Goal: Information Seeking & Learning: Learn about a topic

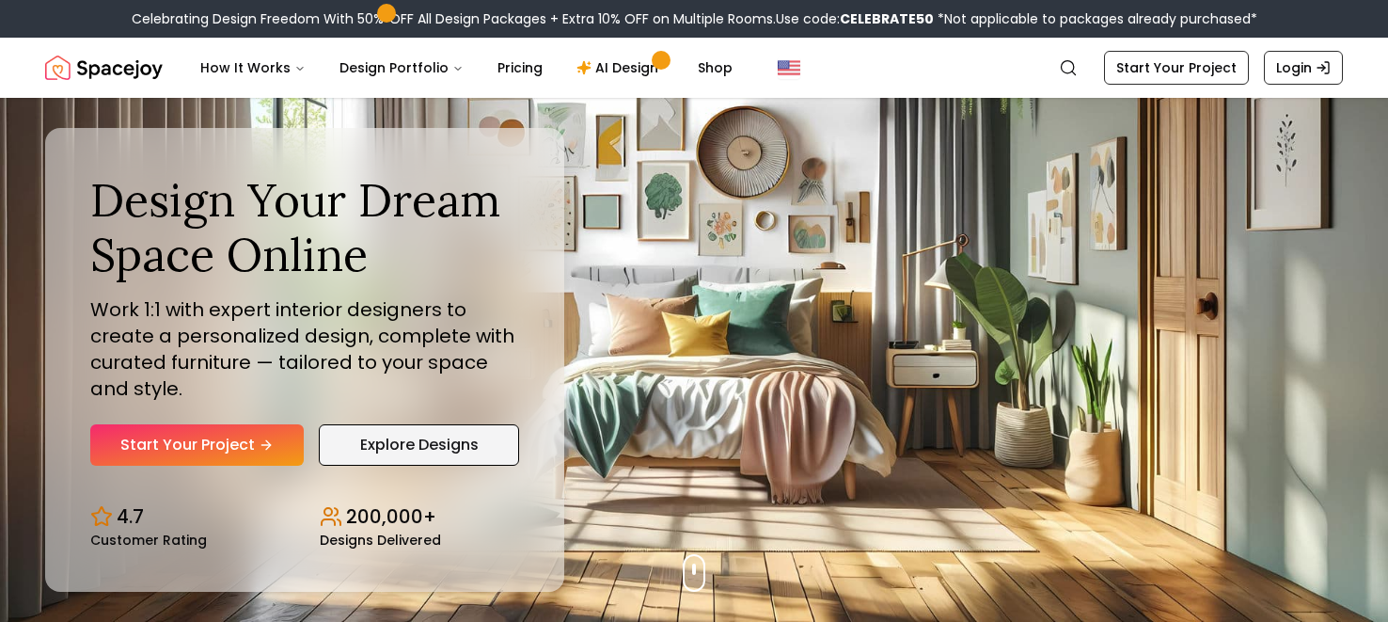
click at [434, 450] on link "Explore Designs" at bounding box center [419, 444] width 200 height 41
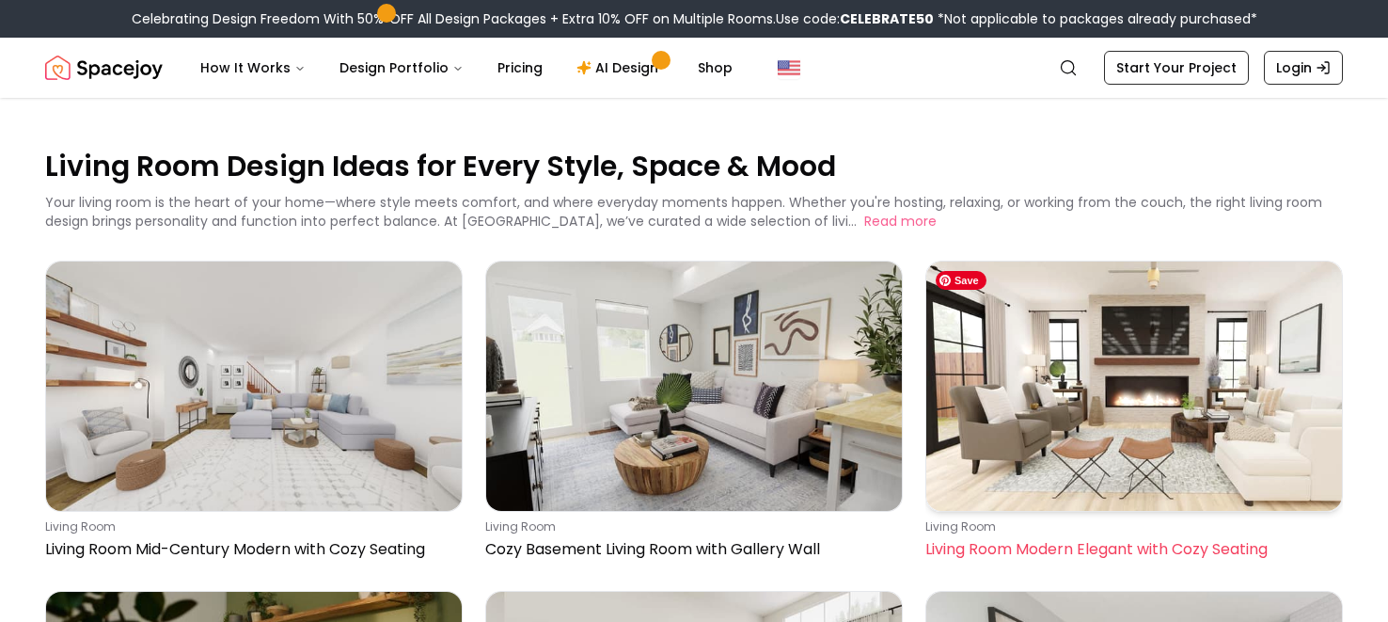
click at [1126, 436] on img at bounding box center [1135, 386] width 416 height 249
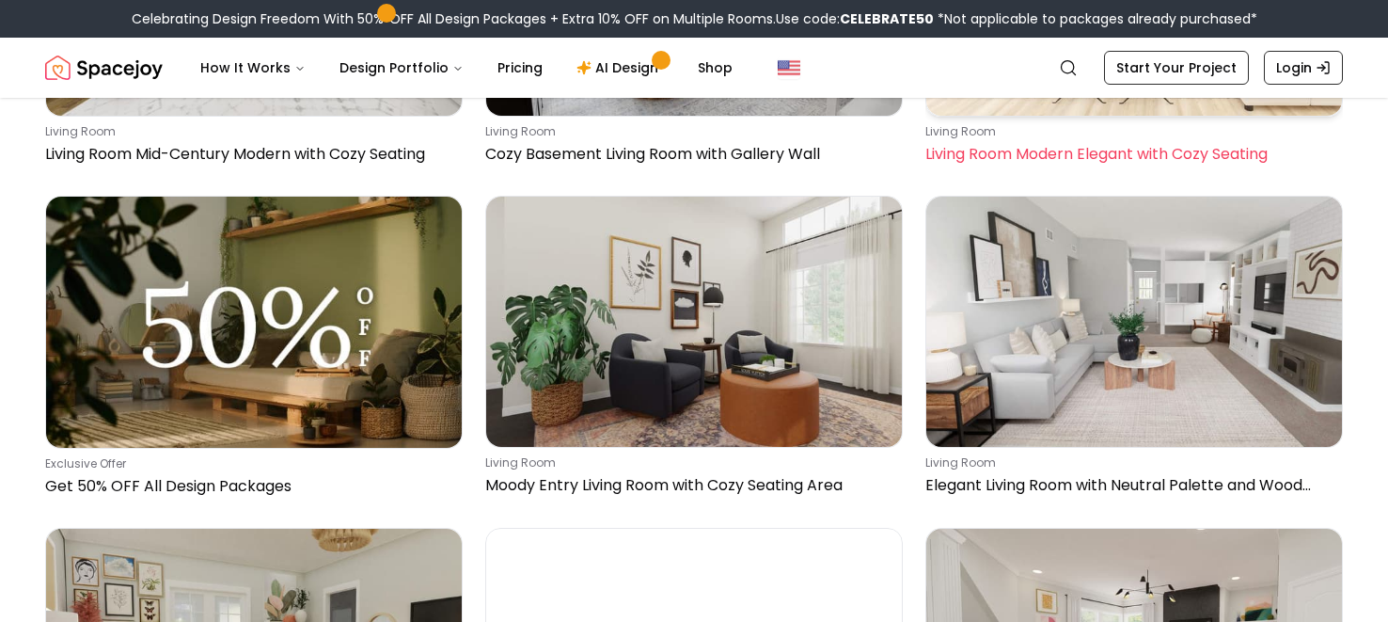
scroll to position [413, 0]
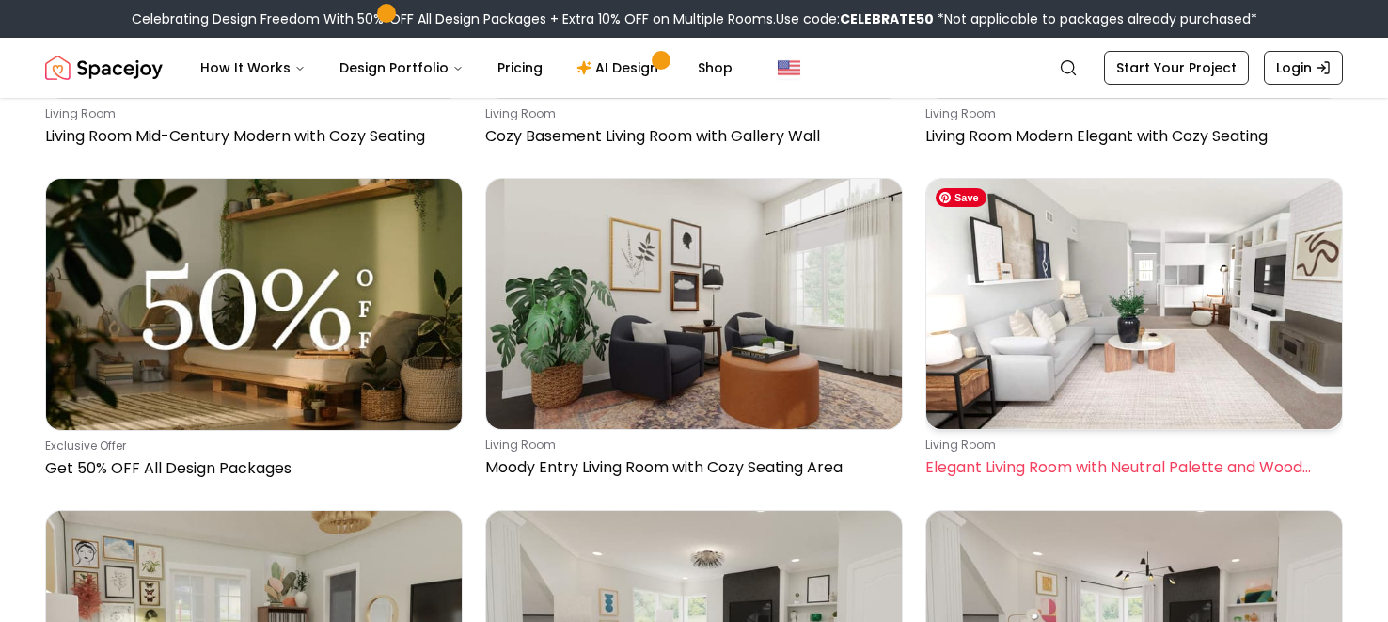
click at [1145, 322] on img at bounding box center [1135, 303] width 416 height 249
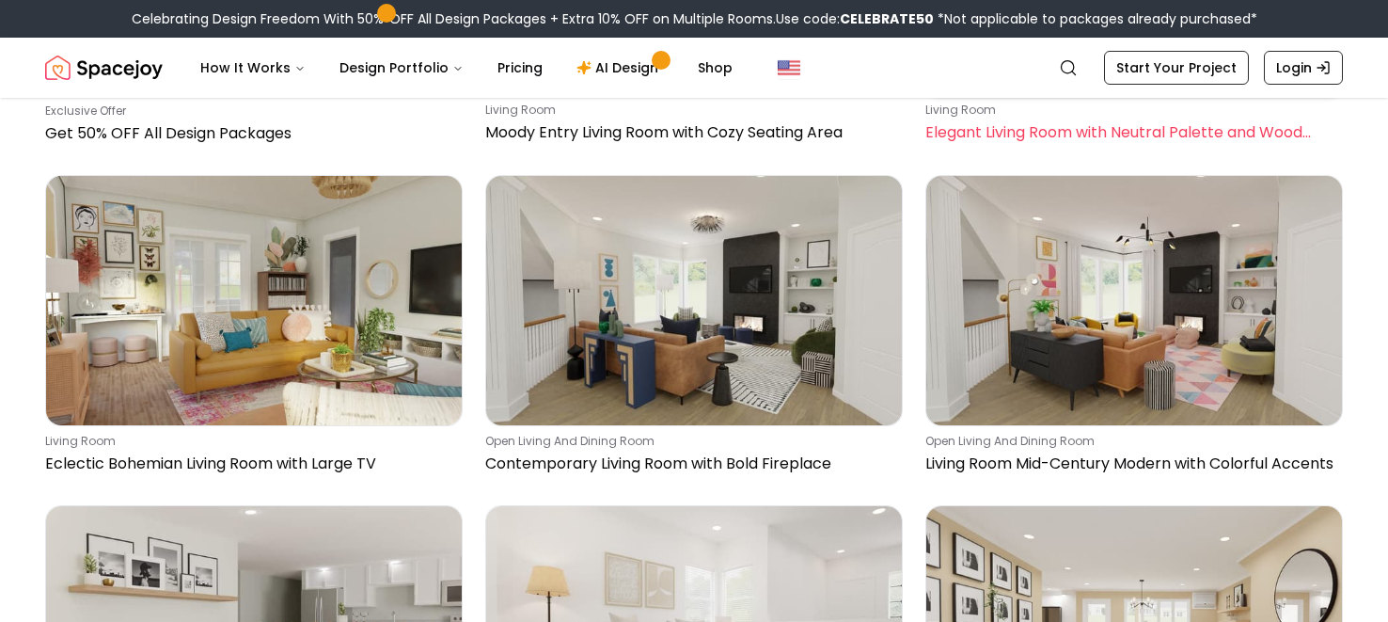
scroll to position [752, 0]
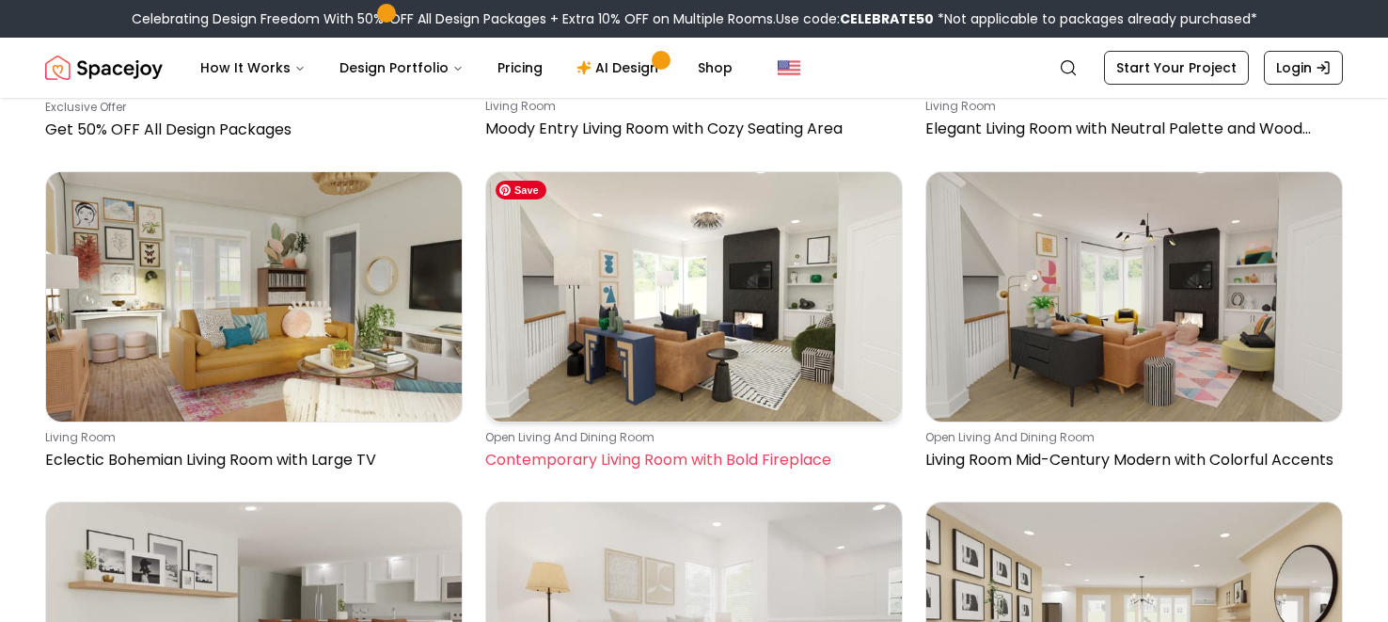
click at [658, 251] on img at bounding box center [694, 296] width 416 height 249
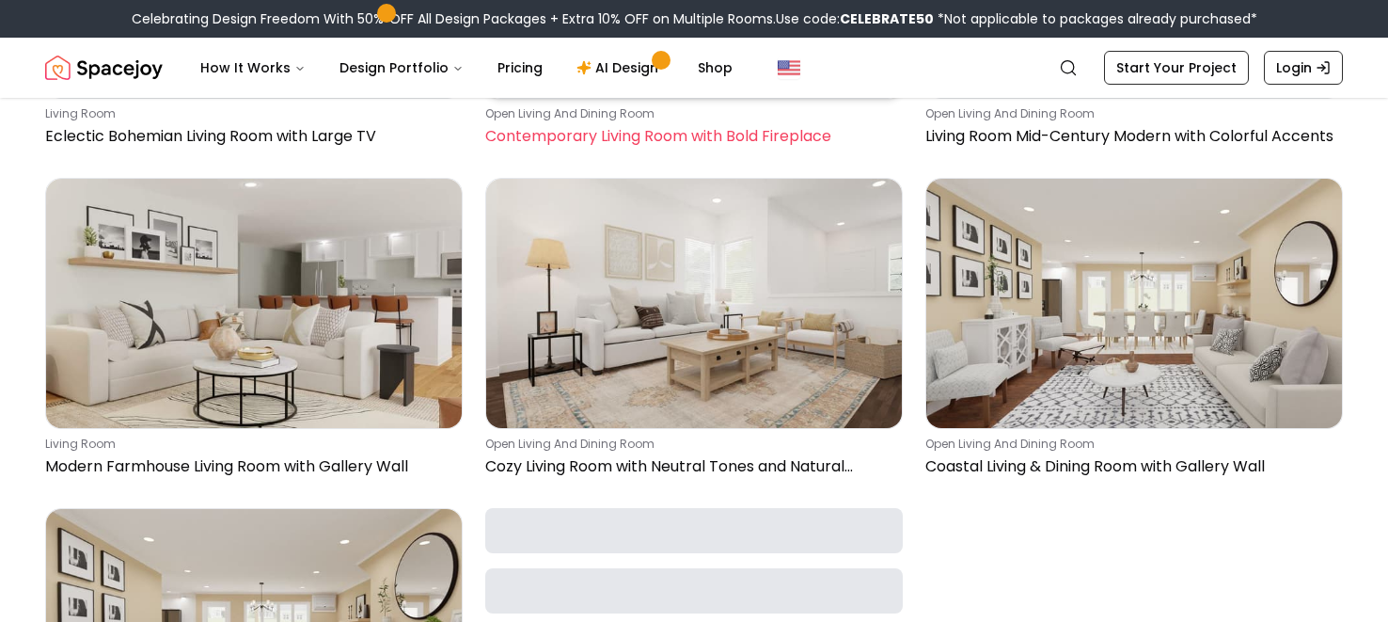
scroll to position [1128, 0]
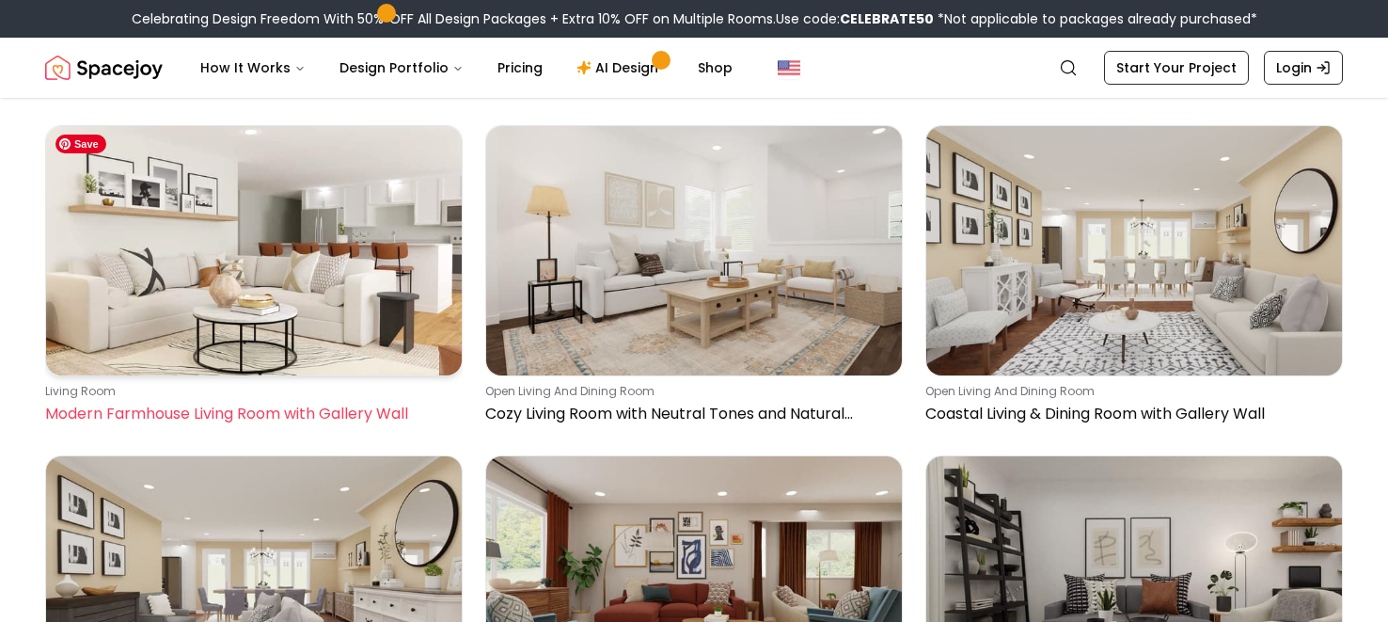
click at [355, 315] on img at bounding box center [254, 250] width 416 height 249
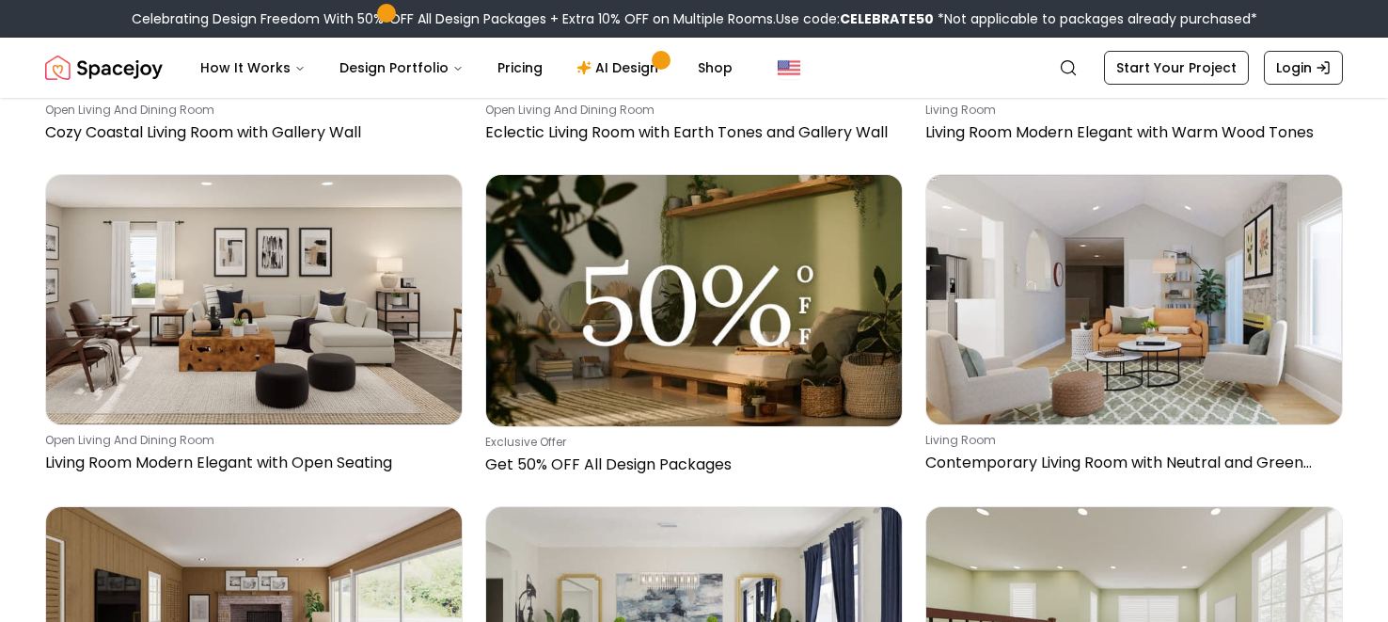
scroll to position [1767, 0]
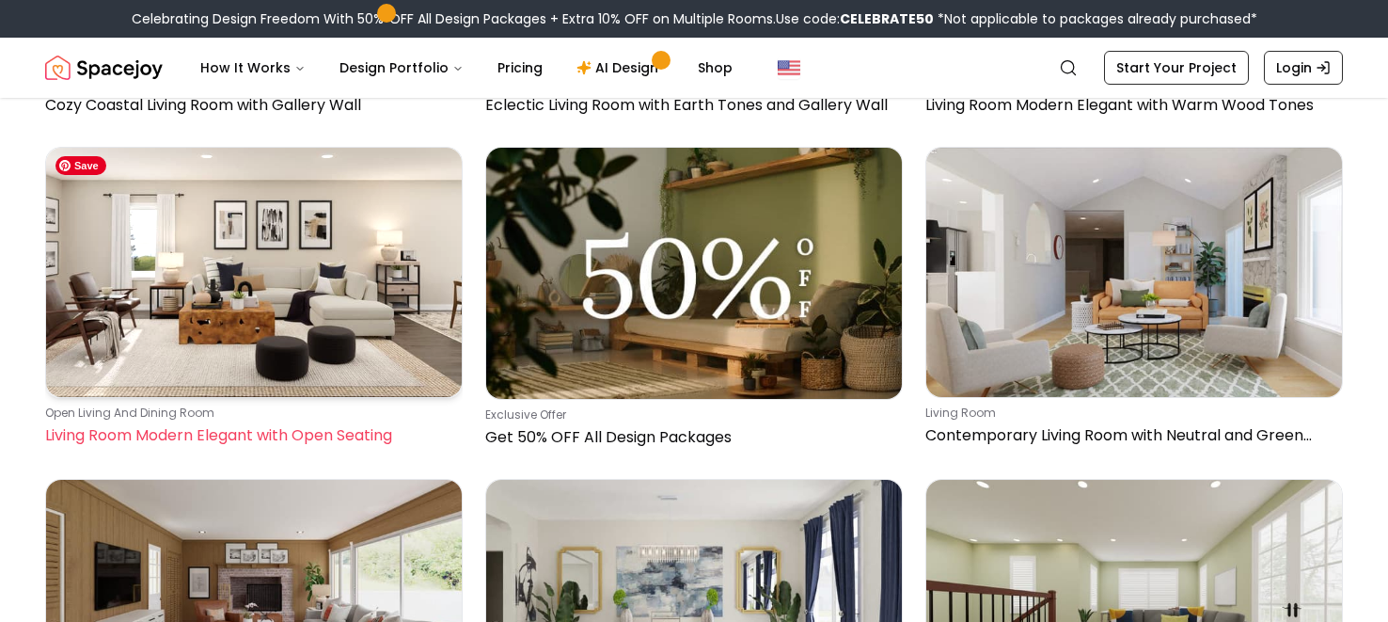
click at [299, 267] on img at bounding box center [254, 272] width 416 height 249
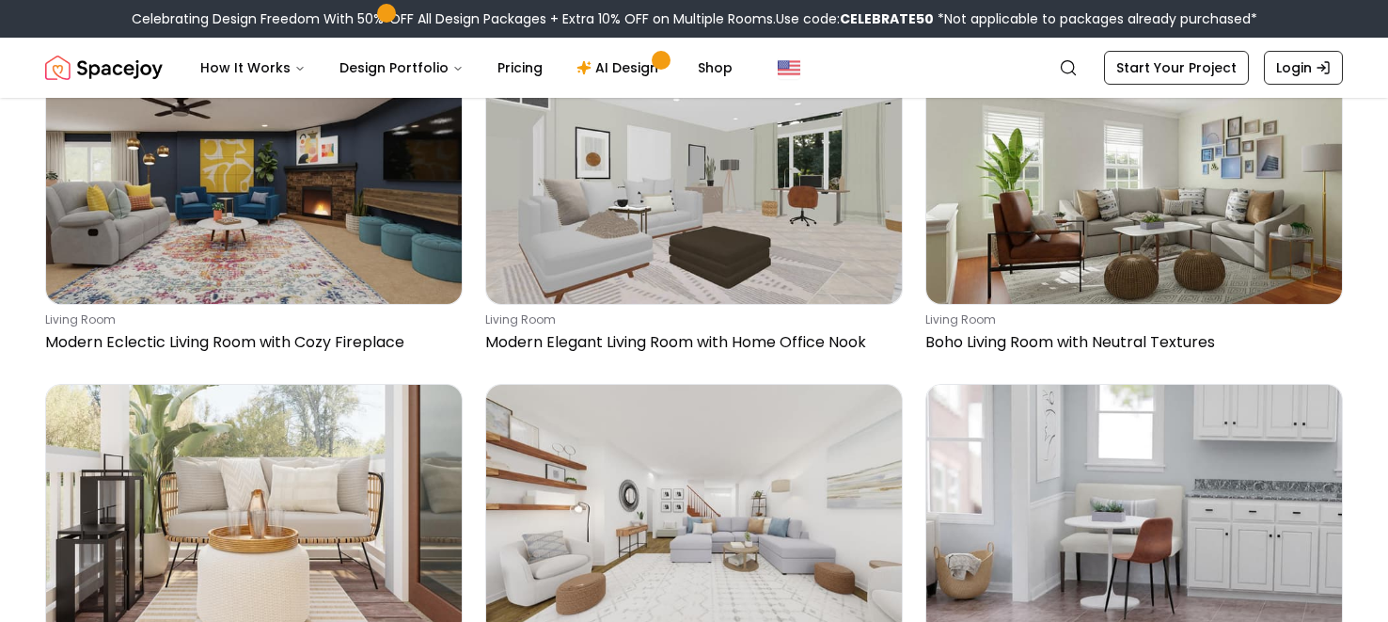
scroll to position [7821, 0]
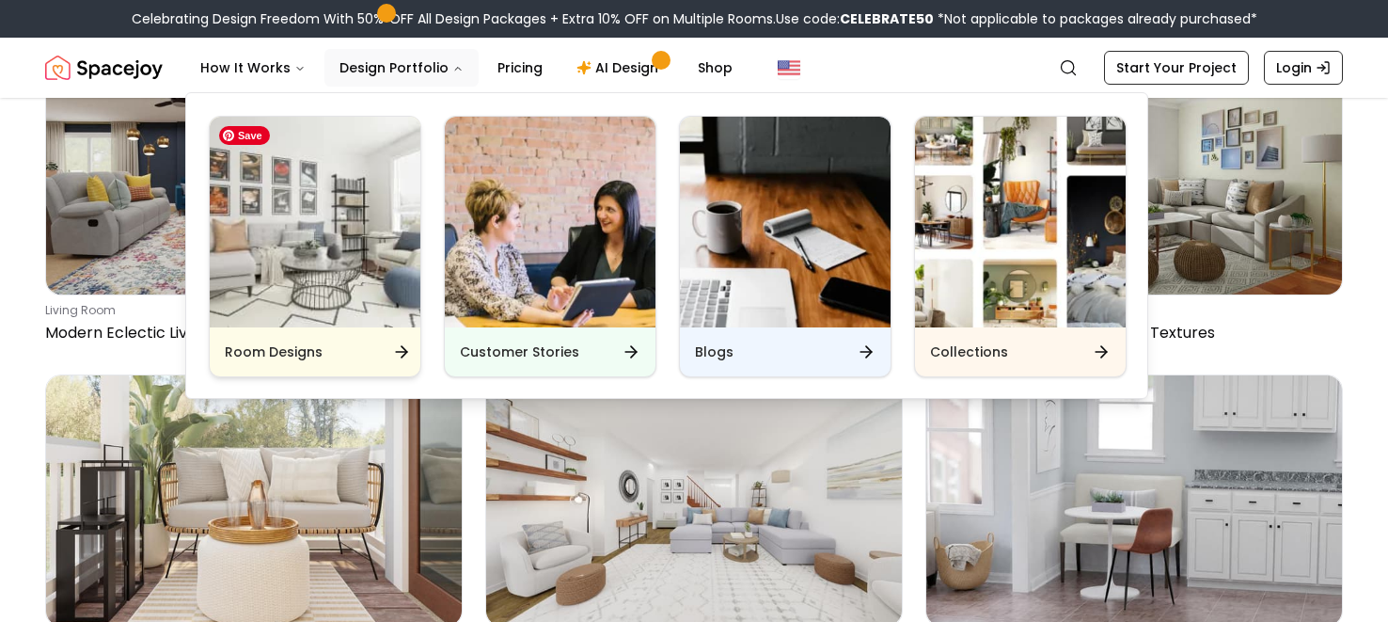
click at [368, 247] on img "Main" at bounding box center [315, 222] width 211 height 211
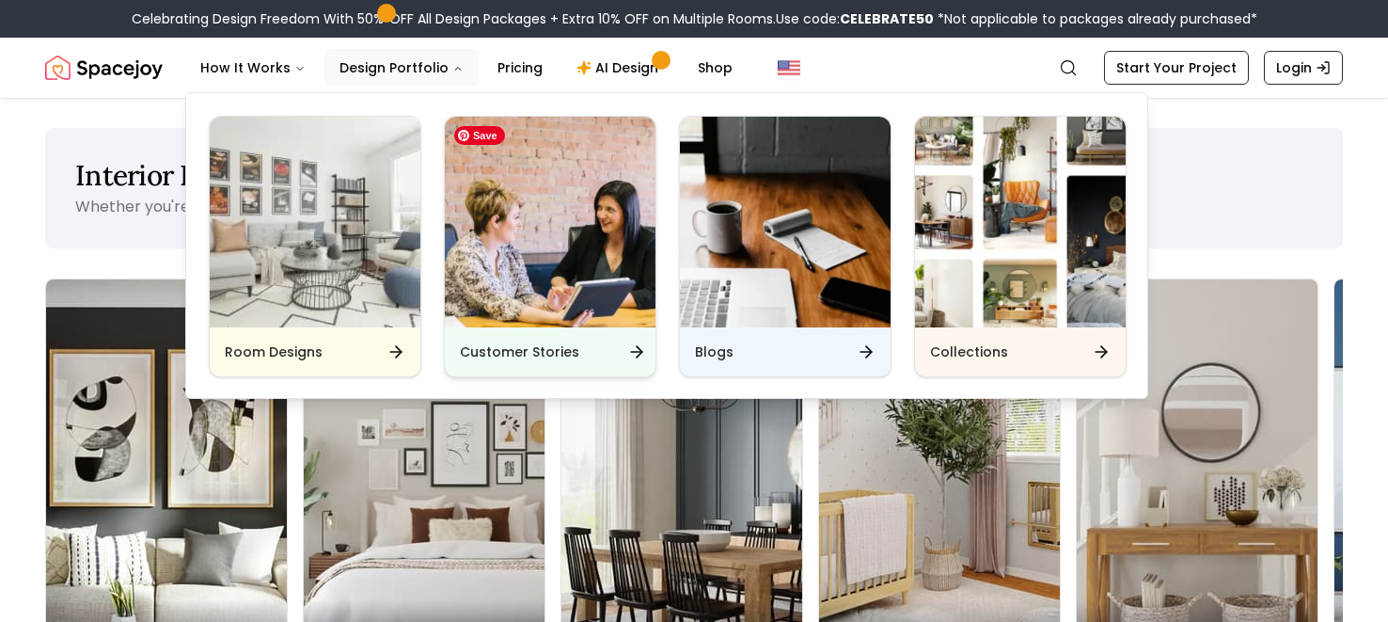
click at [540, 288] on img "Main" at bounding box center [550, 222] width 211 height 211
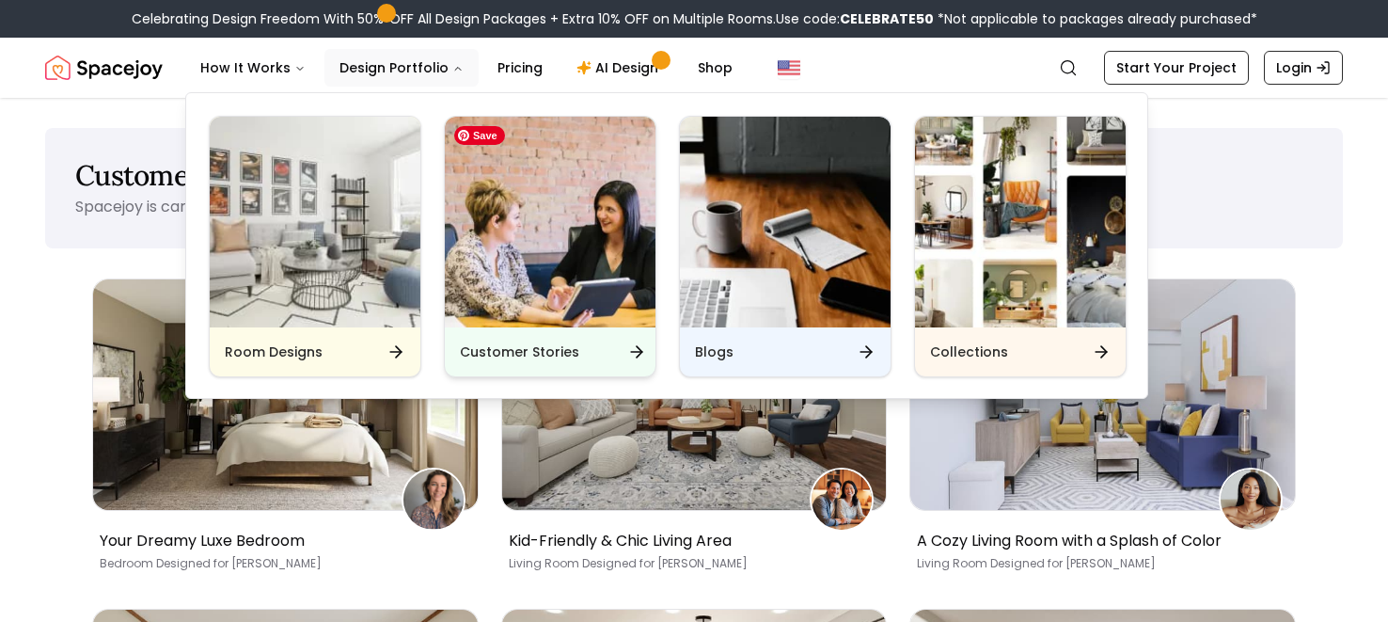
click at [540, 288] on img "Main" at bounding box center [550, 222] width 211 height 211
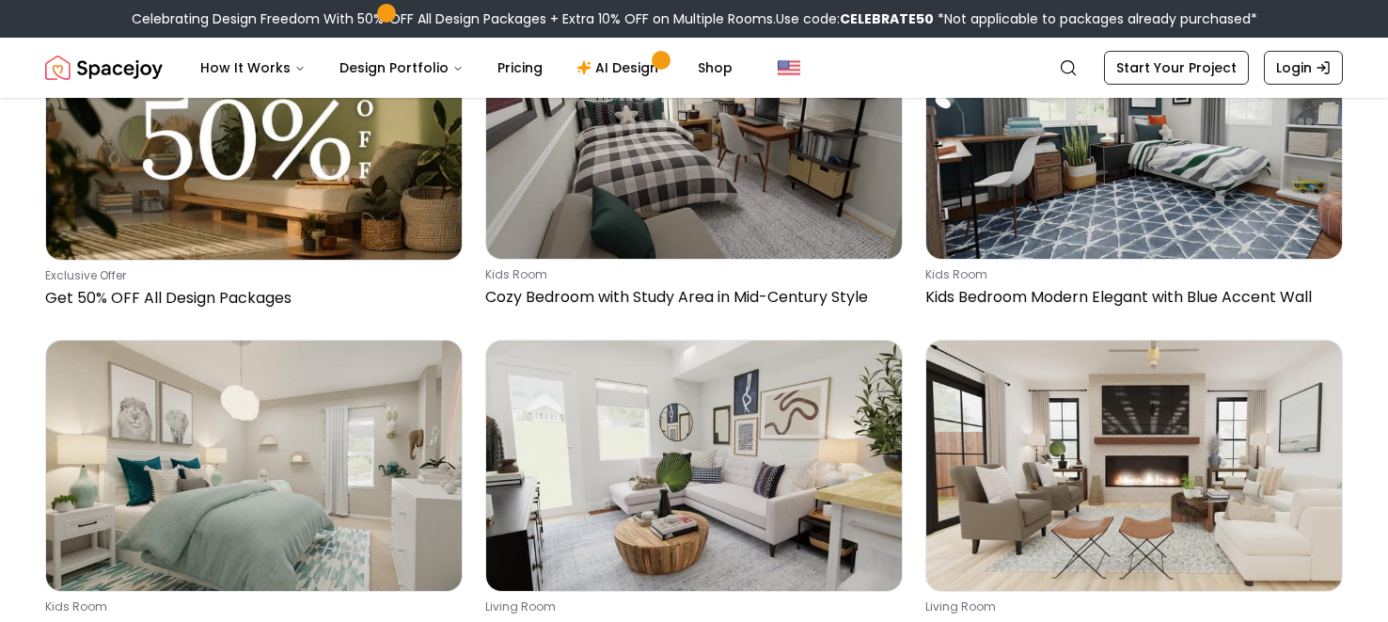
scroll to position [1128, 0]
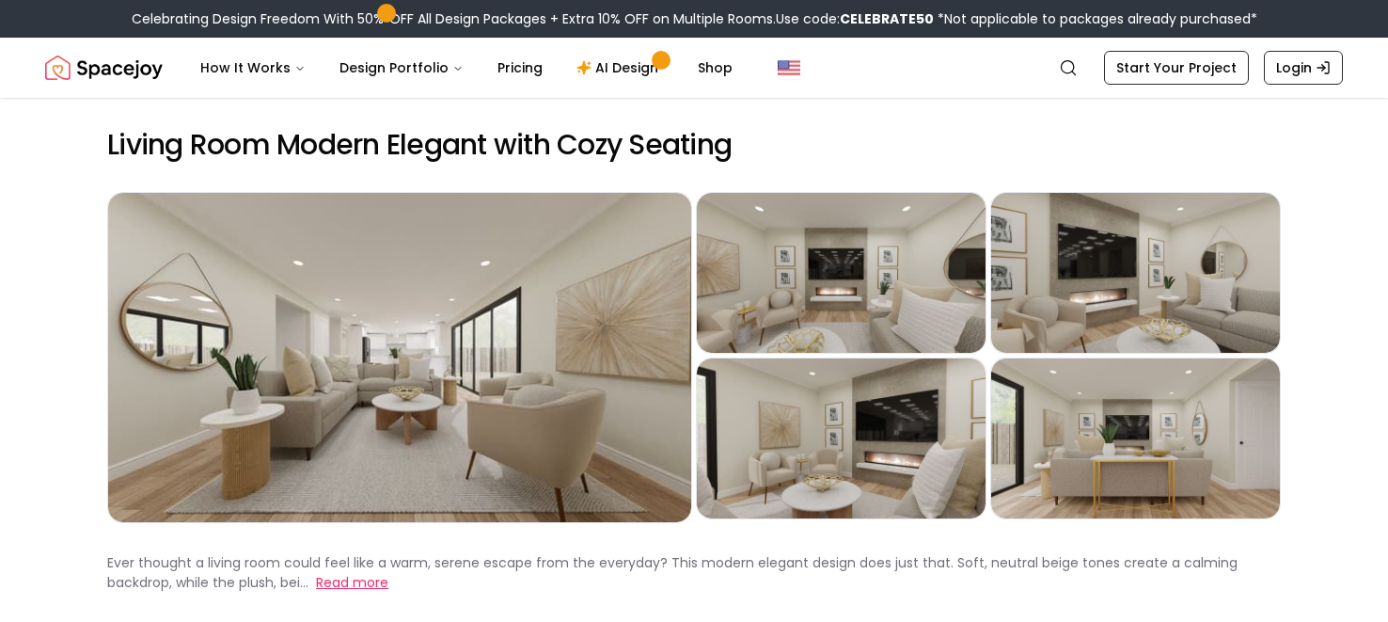
click at [359, 582] on button "Read more" at bounding box center [352, 583] width 72 height 20
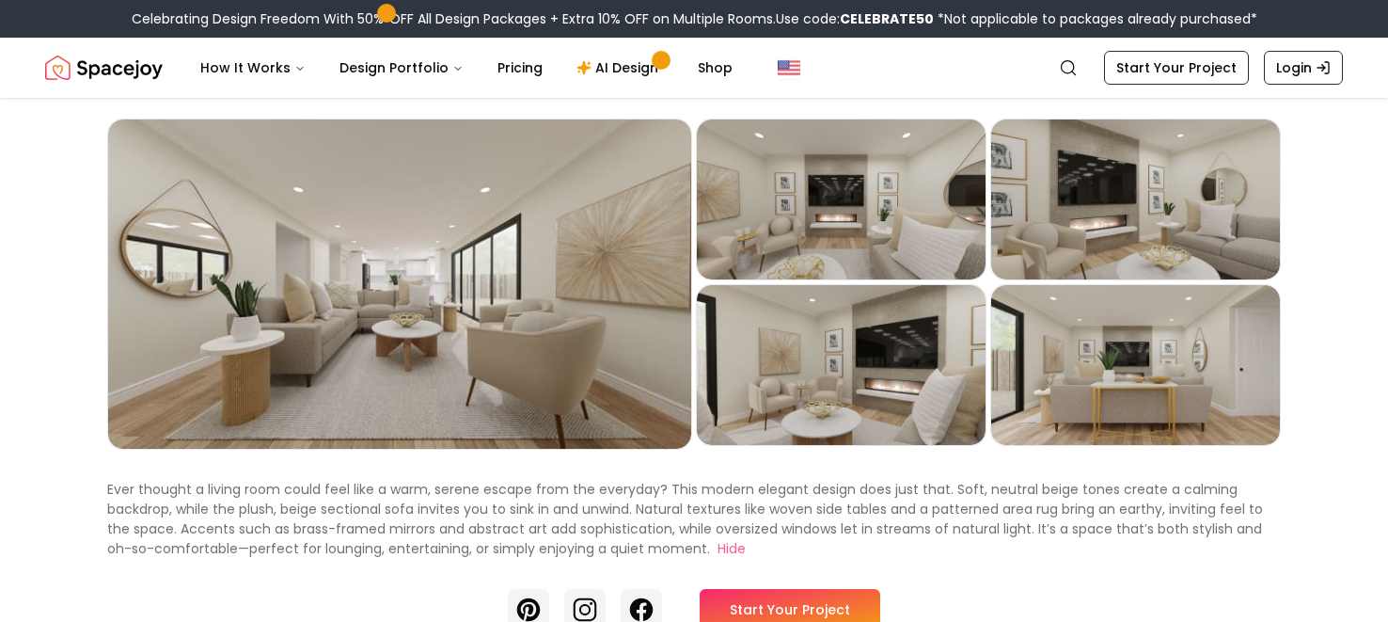
scroll to position [74, 0]
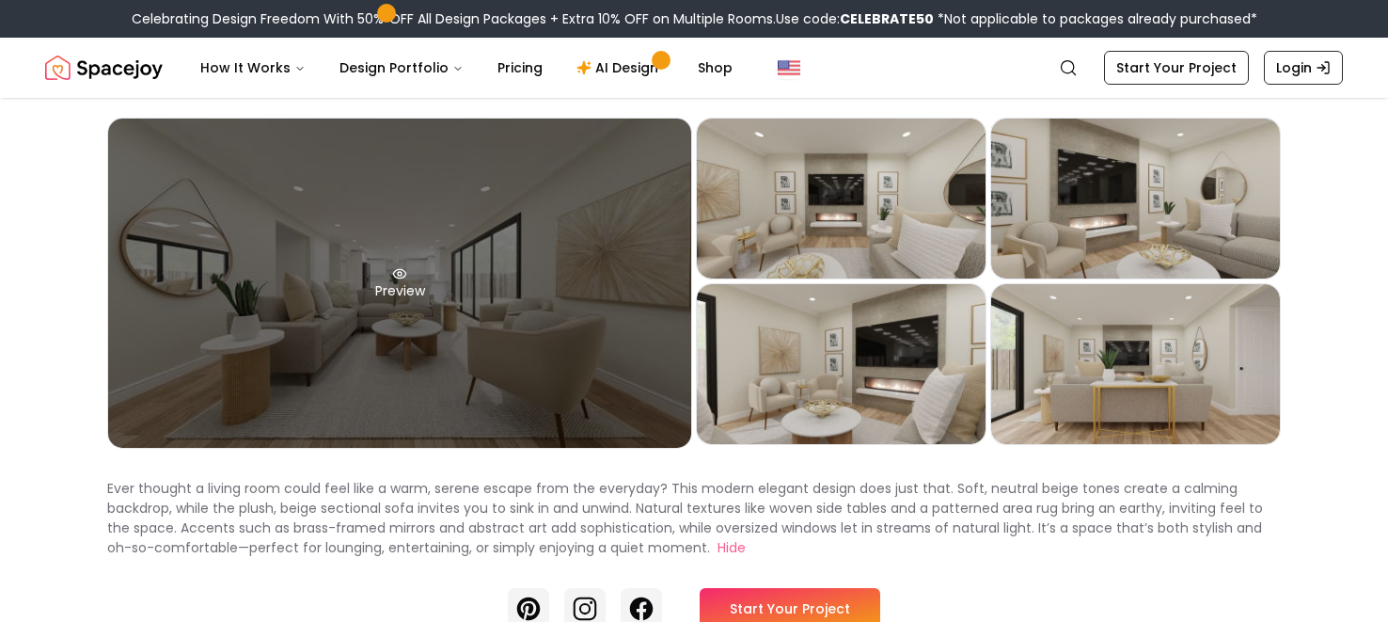
click at [438, 333] on div "Preview" at bounding box center [399, 283] width 583 height 329
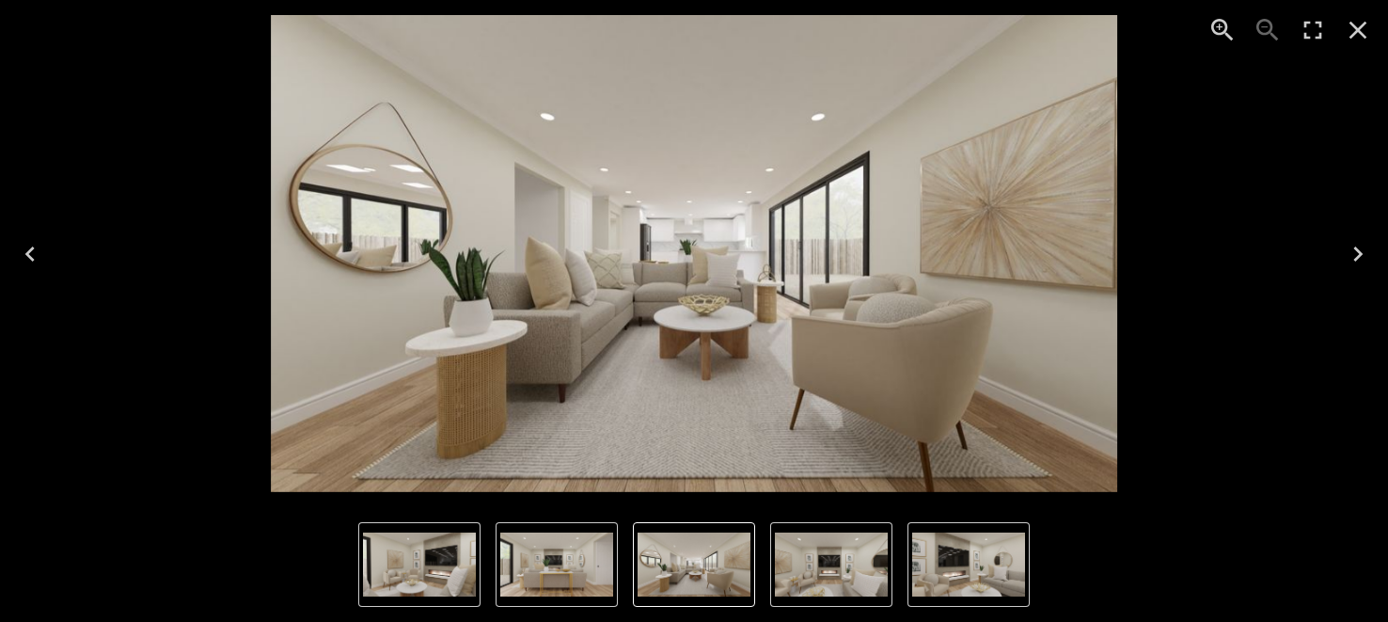
click at [1352, 252] on icon "Next" at bounding box center [1358, 254] width 30 height 30
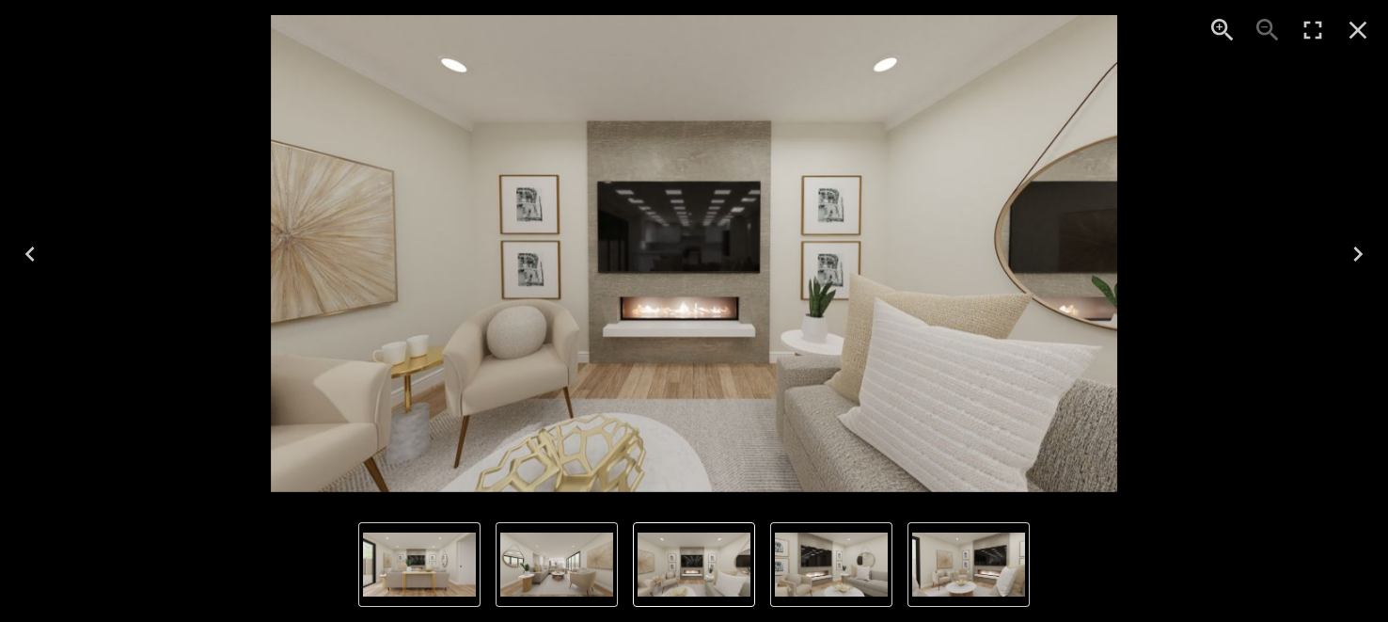
click at [1351, 252] on icon "Next" at bounding box center [1358, 254] width 30 height 30
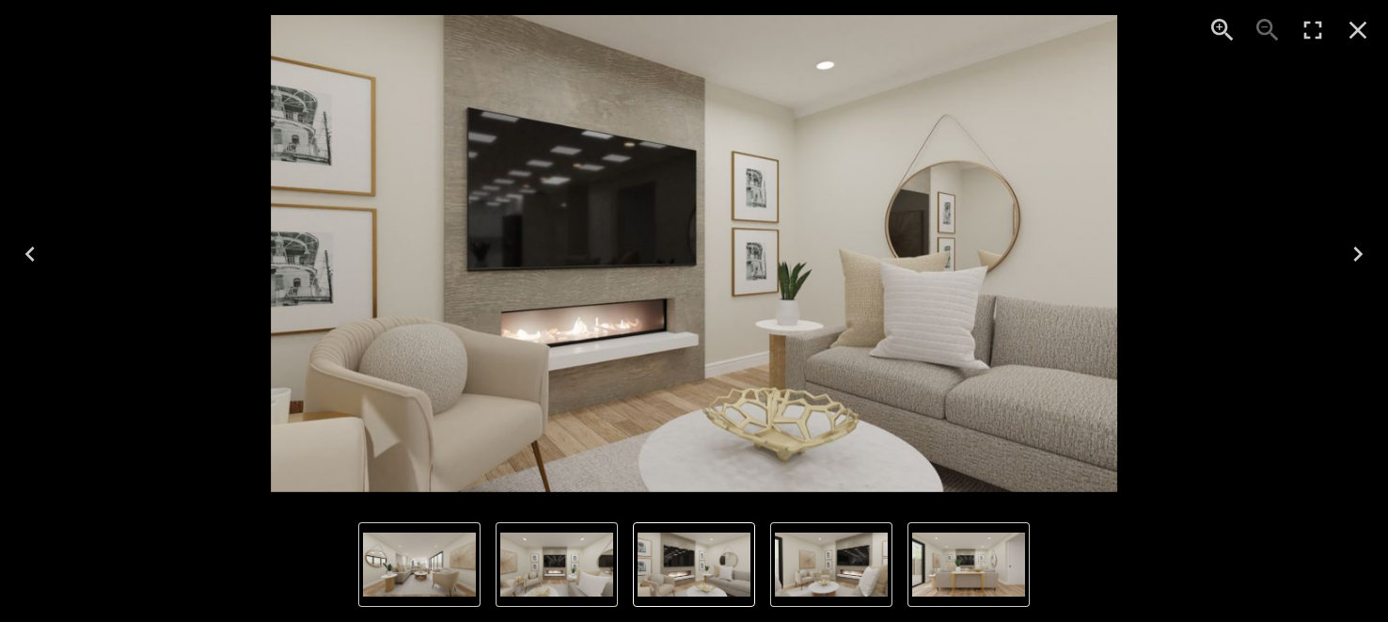
click at [1353, 262] on icon "Next" at bounding box center [1358, 254] width 30 height 30
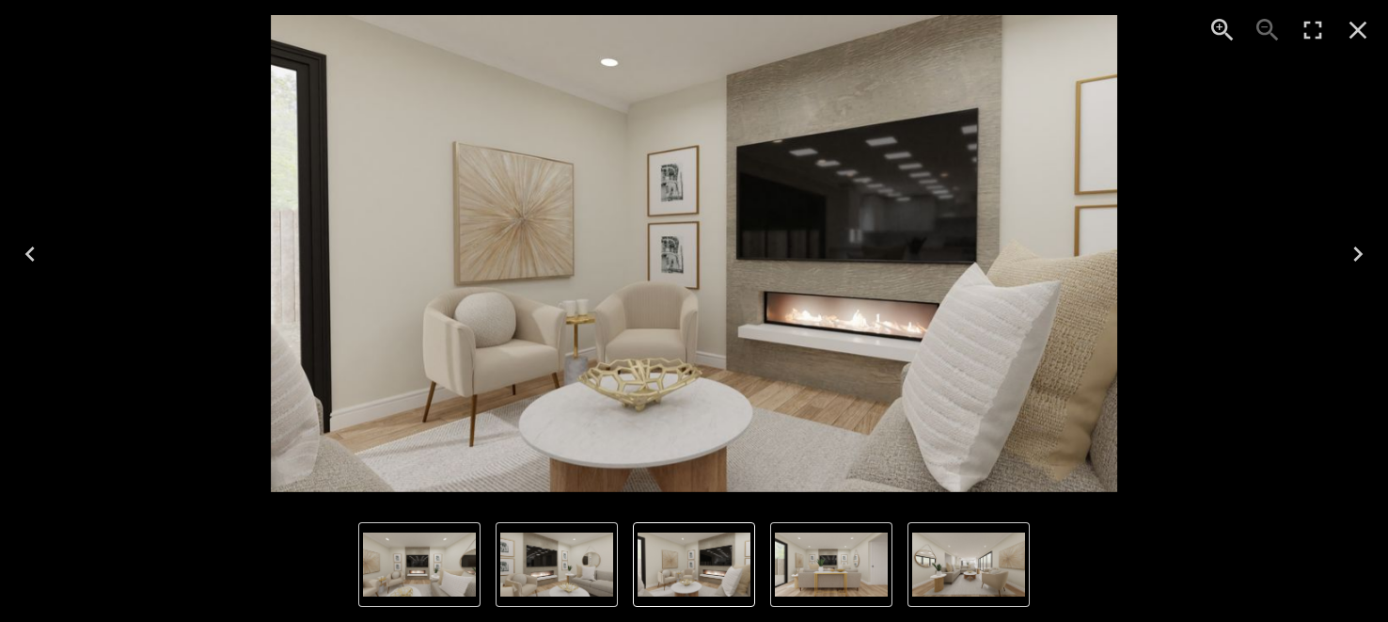
click at [1353, 263] on icon "Next" at bounding box center [1358, 254] width 30 height 30
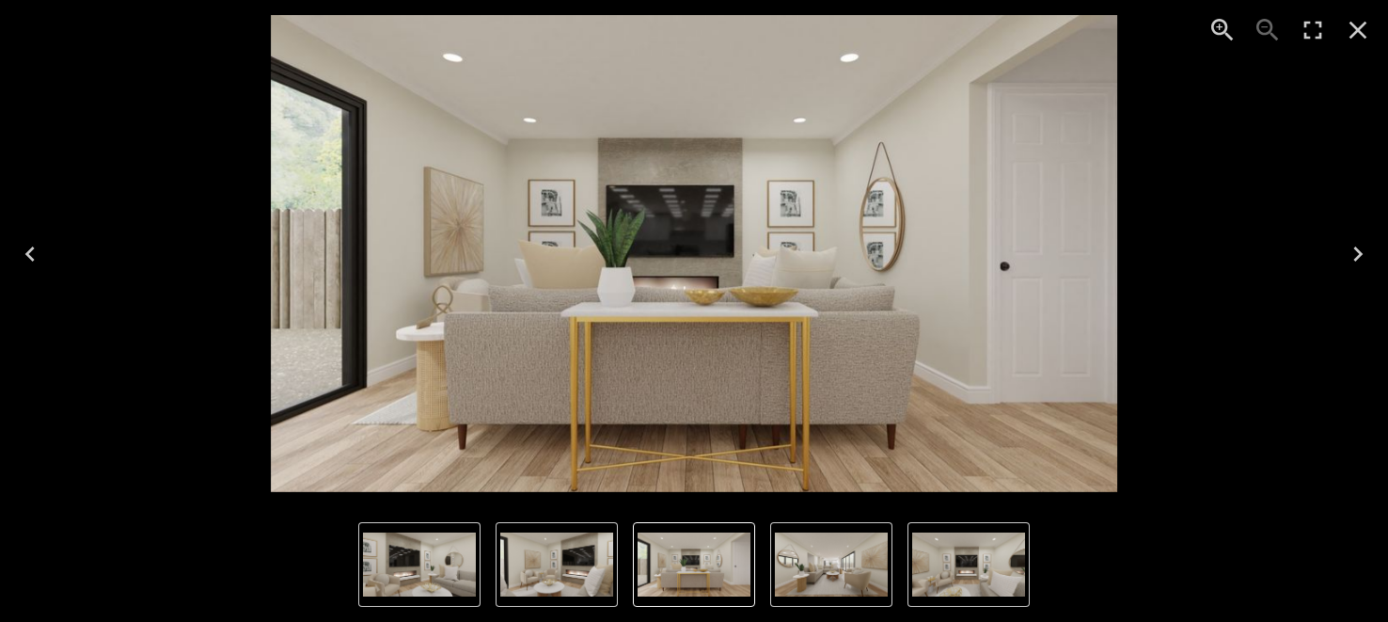
click at [1353, 263] on icon "Next" at bounding box center [1358, 254] width 30 height 30
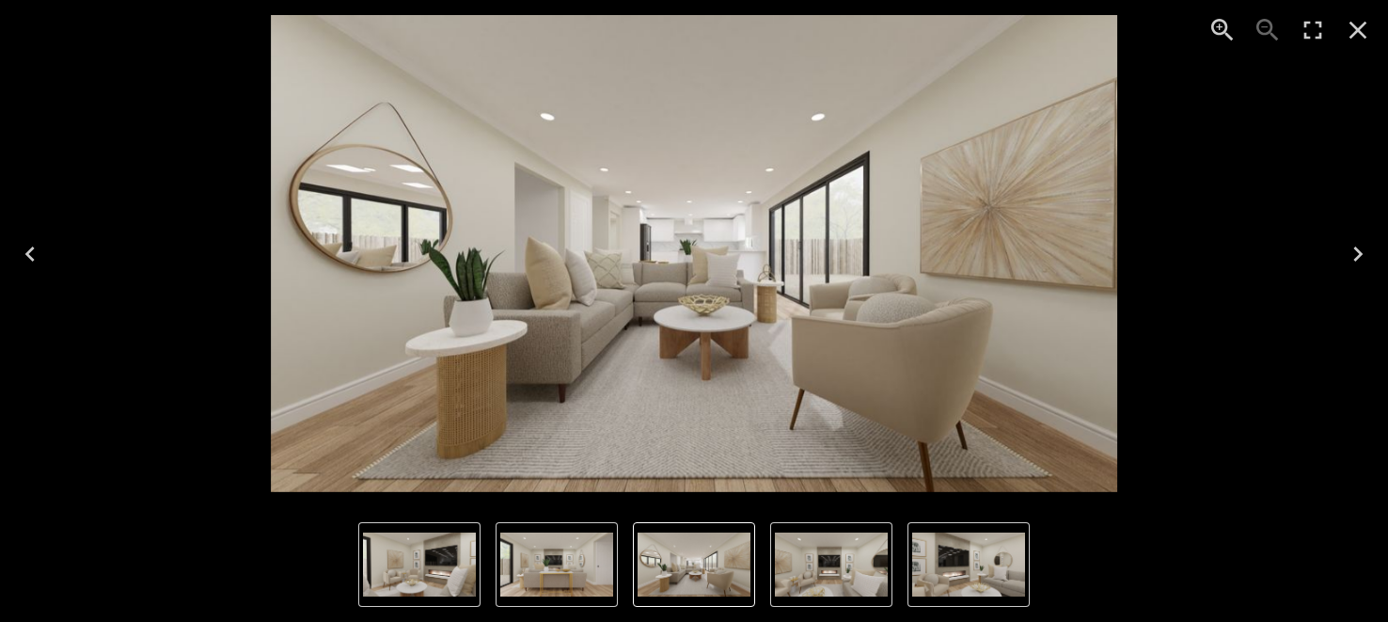
click at [1353, 263] on icon "Next" at bounding box center [1358, 254] width 30 height 30
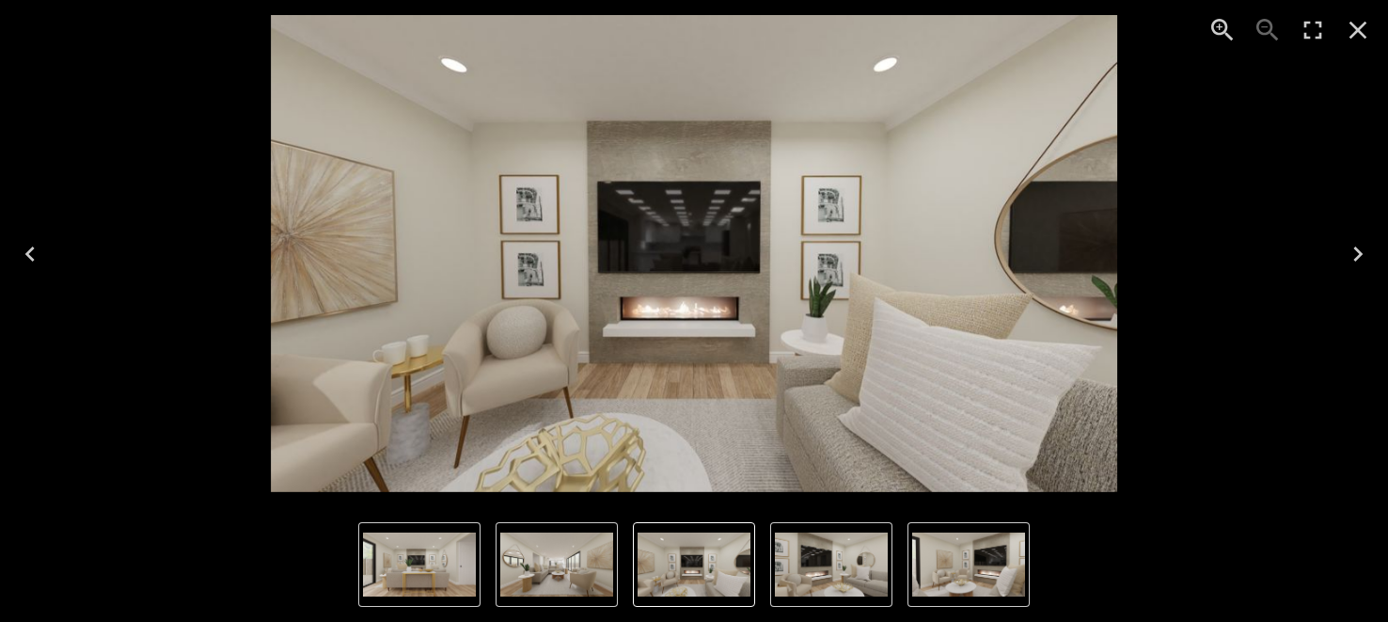
click at [1353, 263] on icon "Next" at bounding box center [1358, 254] width 30 height 30
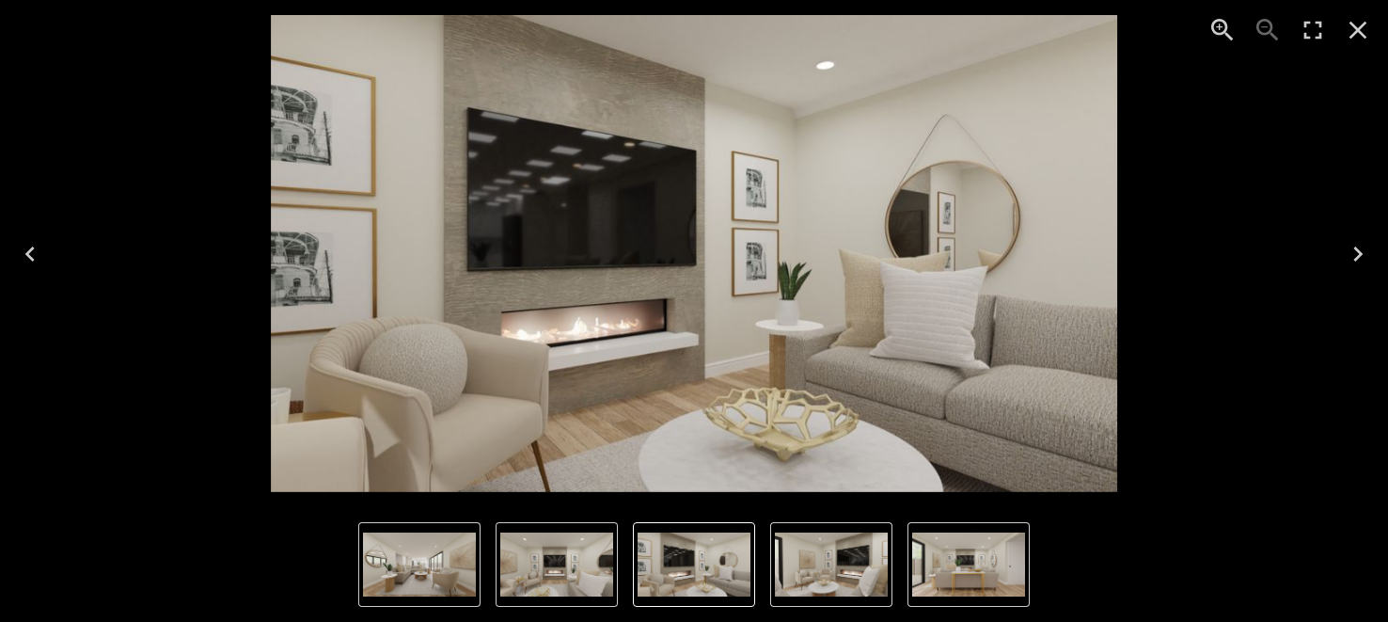
click at [1353, 263] on icon "Next" at bounding box center [1358, 254] width 30 height 30
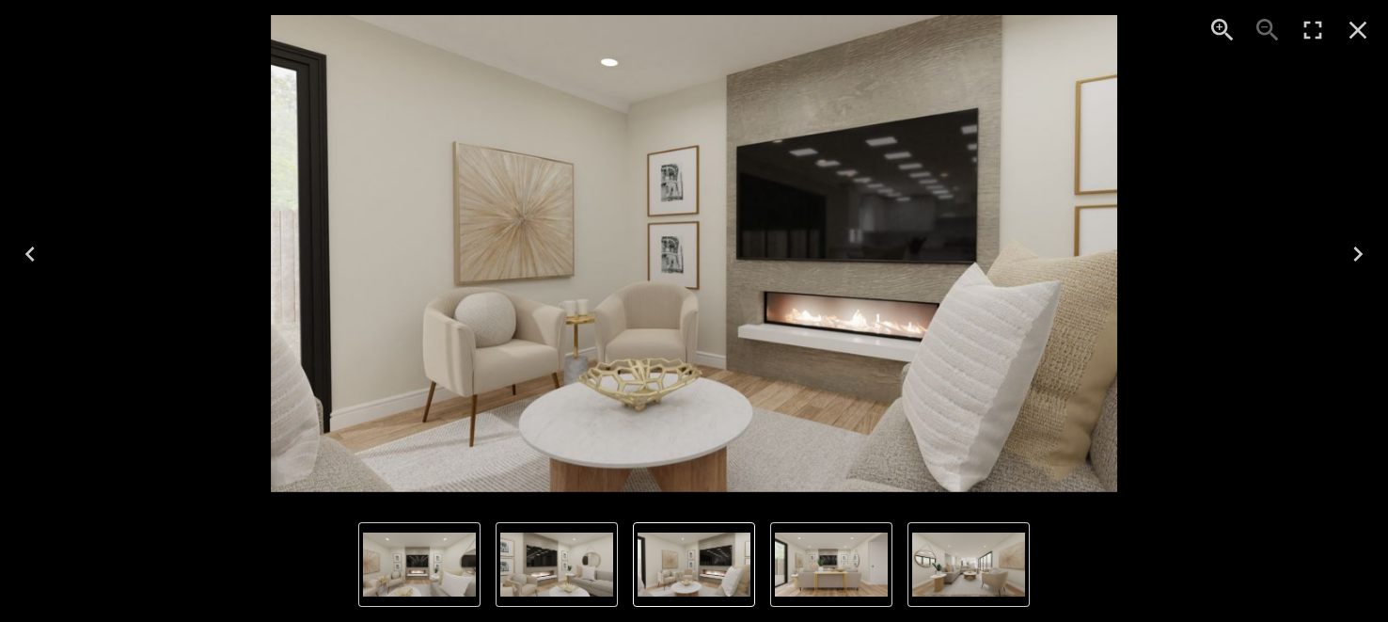
click at [1353, 263] on icon "Next" at bounding box center [1358, 254] width 30 height 30
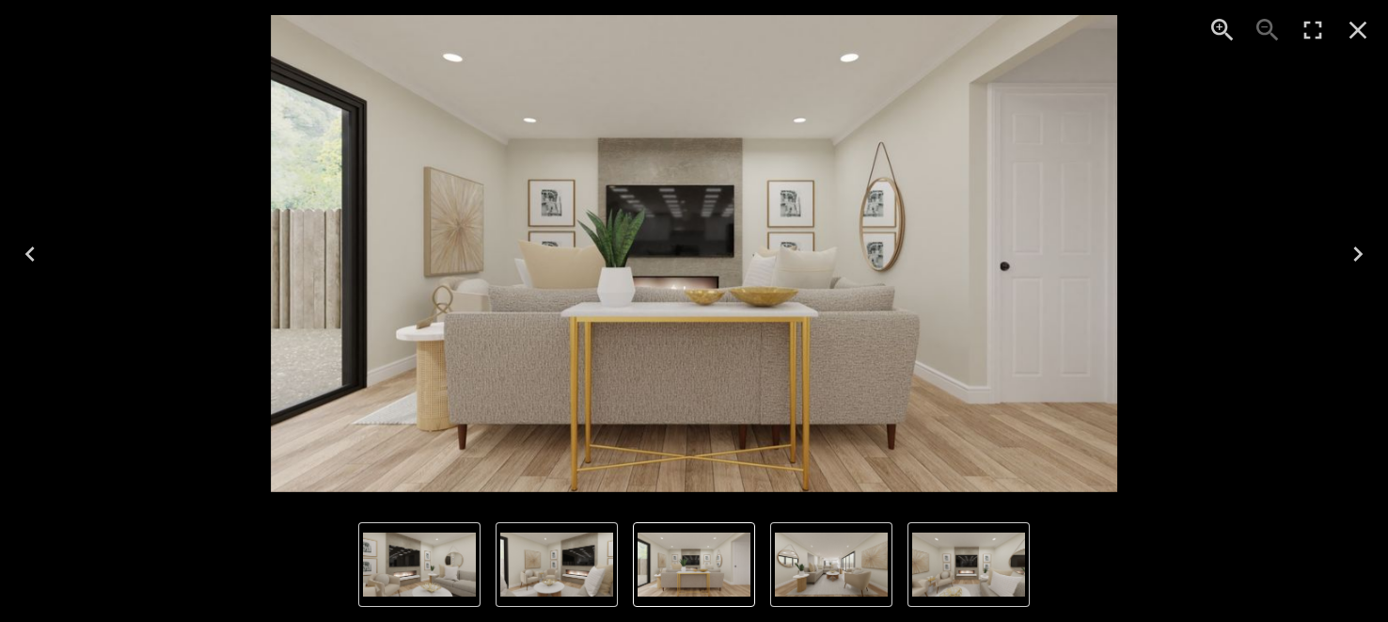
click at [1353, 263] on icon "Next" at bounding box center [1358, 254] width 30 height 30
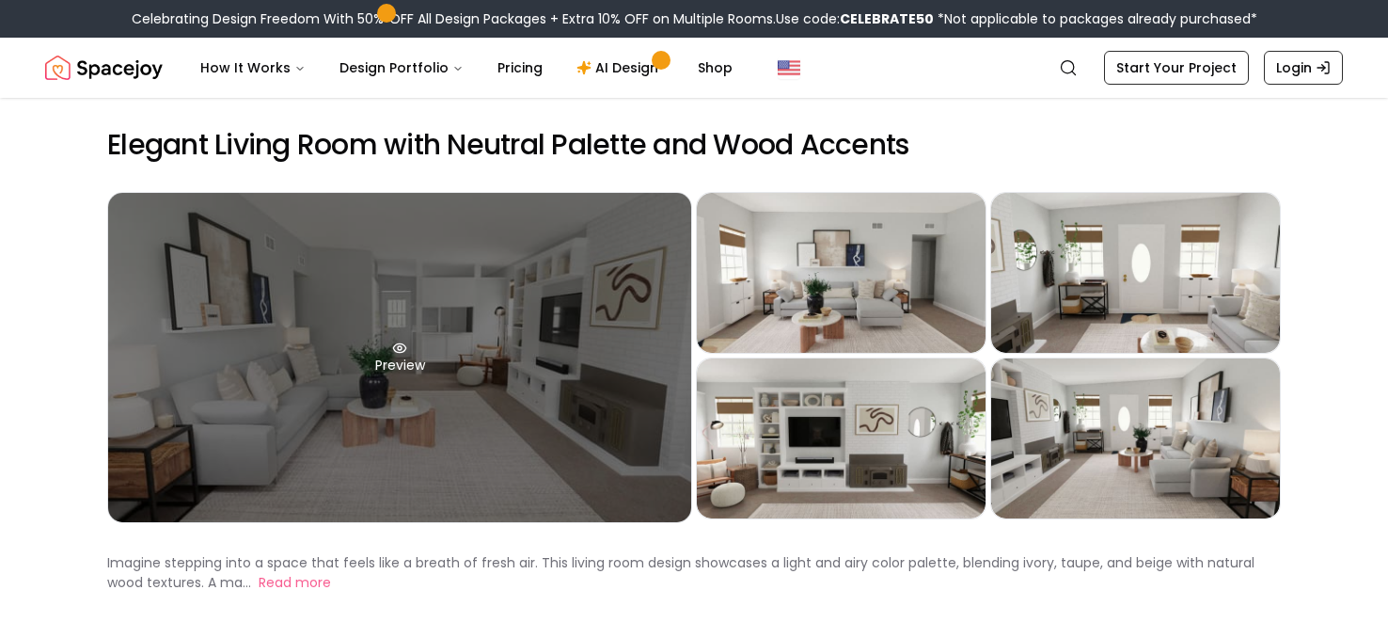
click at [509, 351] on div "Preview" at bounding box center [399, 357] width 583 height 329
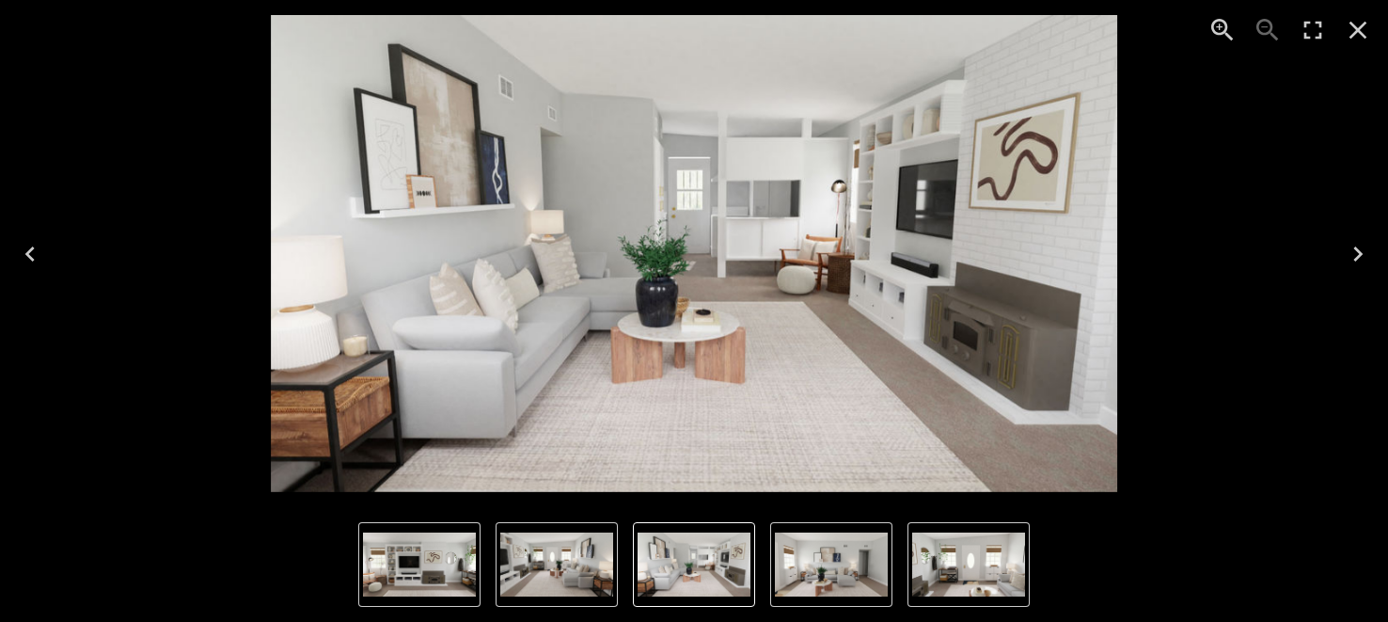
click at [1361, 249] on icon "Next" at bounding box center [1358, 254] width 30 height 30
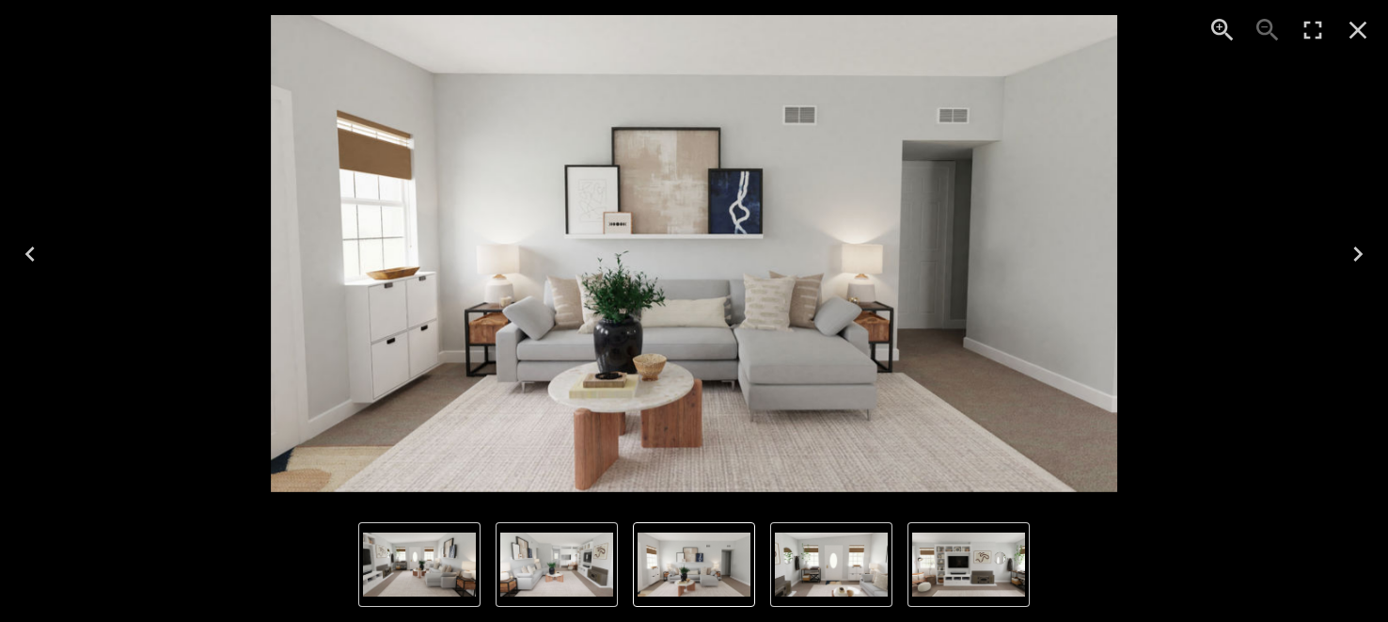
click at [1356, 251] on icon "Next" at bounding box center [1358, 254] width 30 height 30
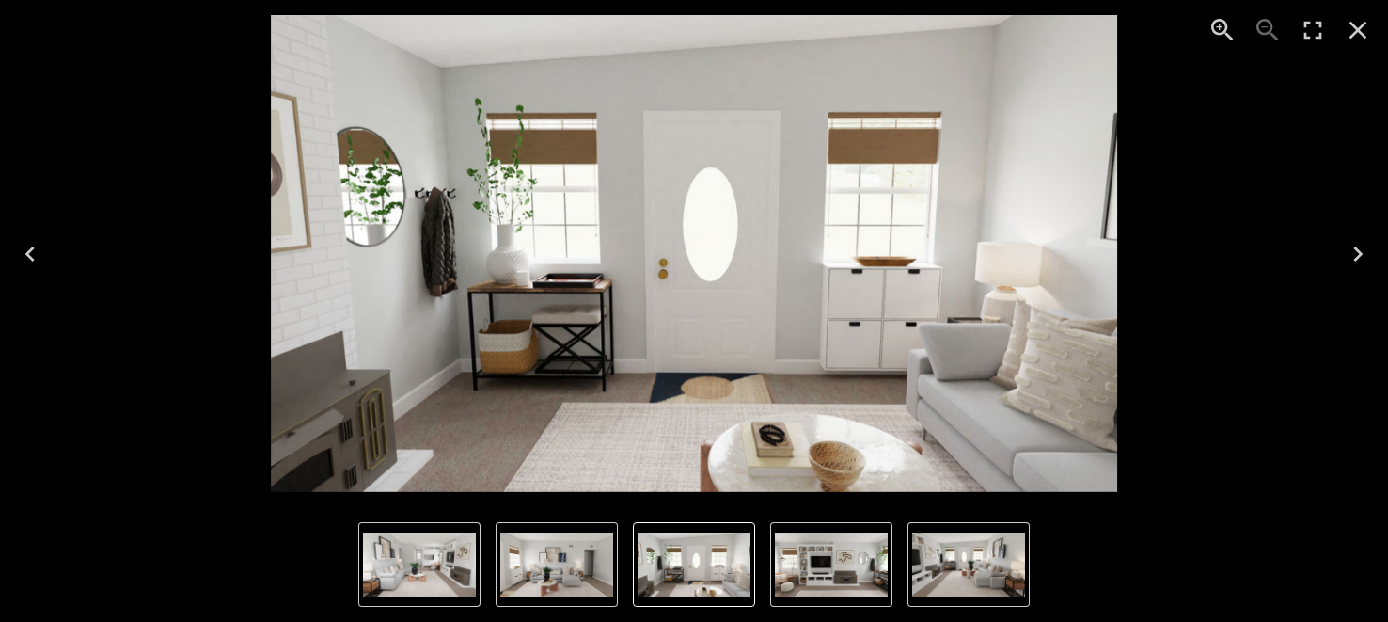
click at [1356, 251] on icon "Next" at bounding box center [1358, 254] width 30 height 30
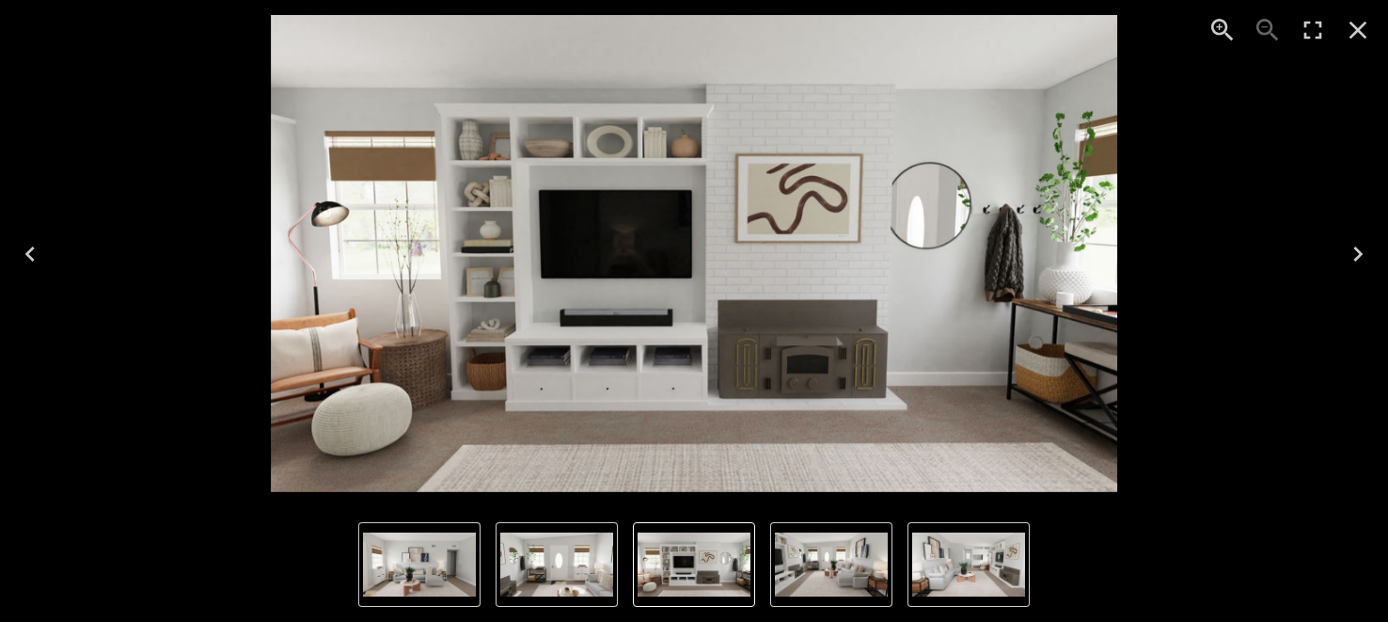
click at [1356, 247] on icon "Next" at bounding box center [1358, 253] width 9 height 15
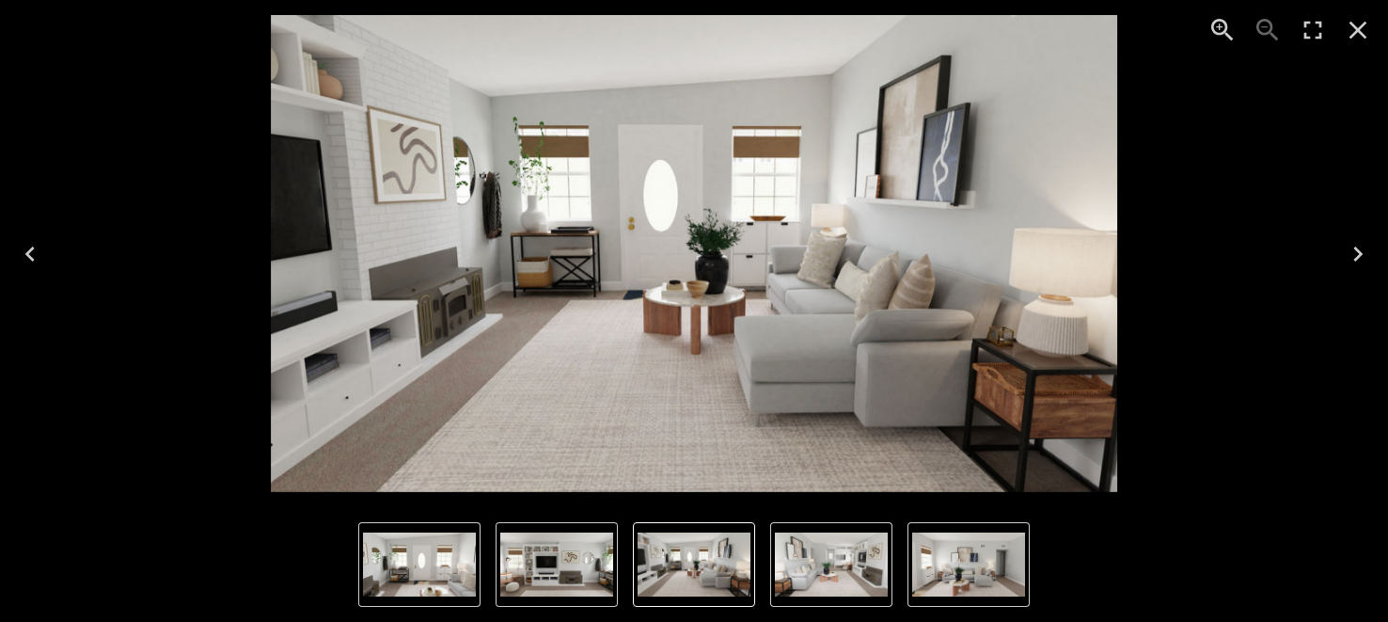
click at [1356, 247] on icon "Next" at bounding box center [1358, 253] width 9 height 15
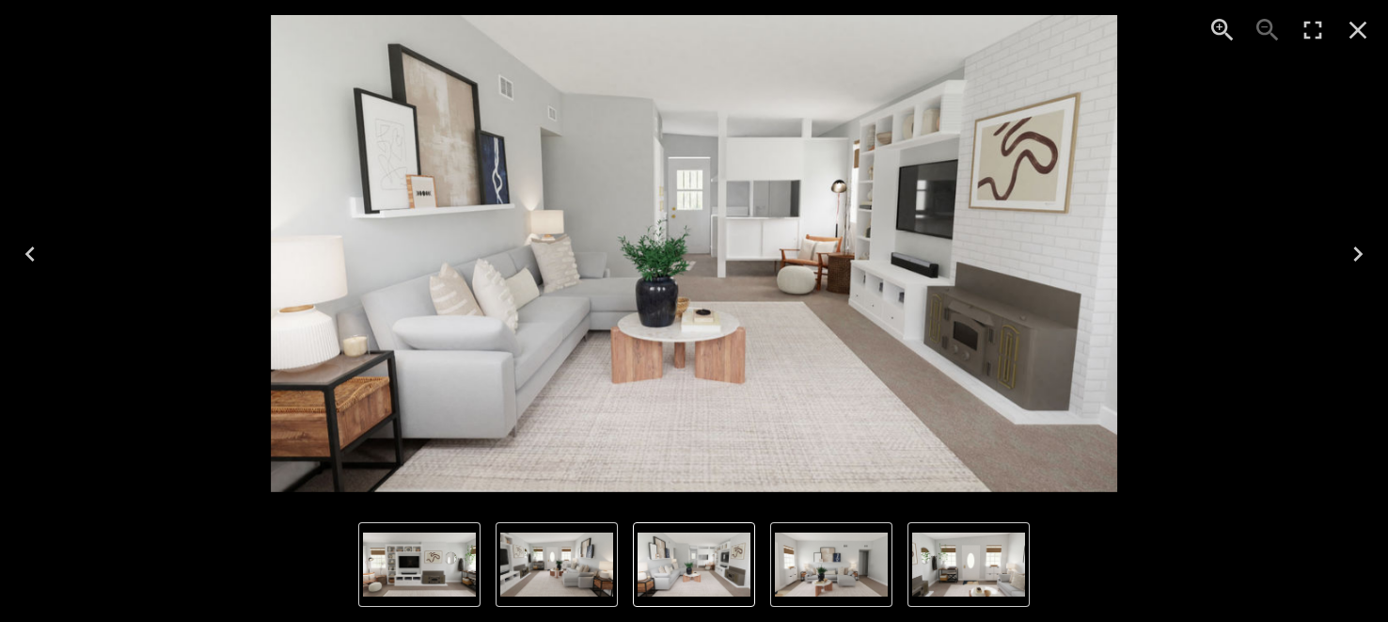
click at [1356, 247] on icon "Next" at bounding box center [1358, 253] width 9 height 15
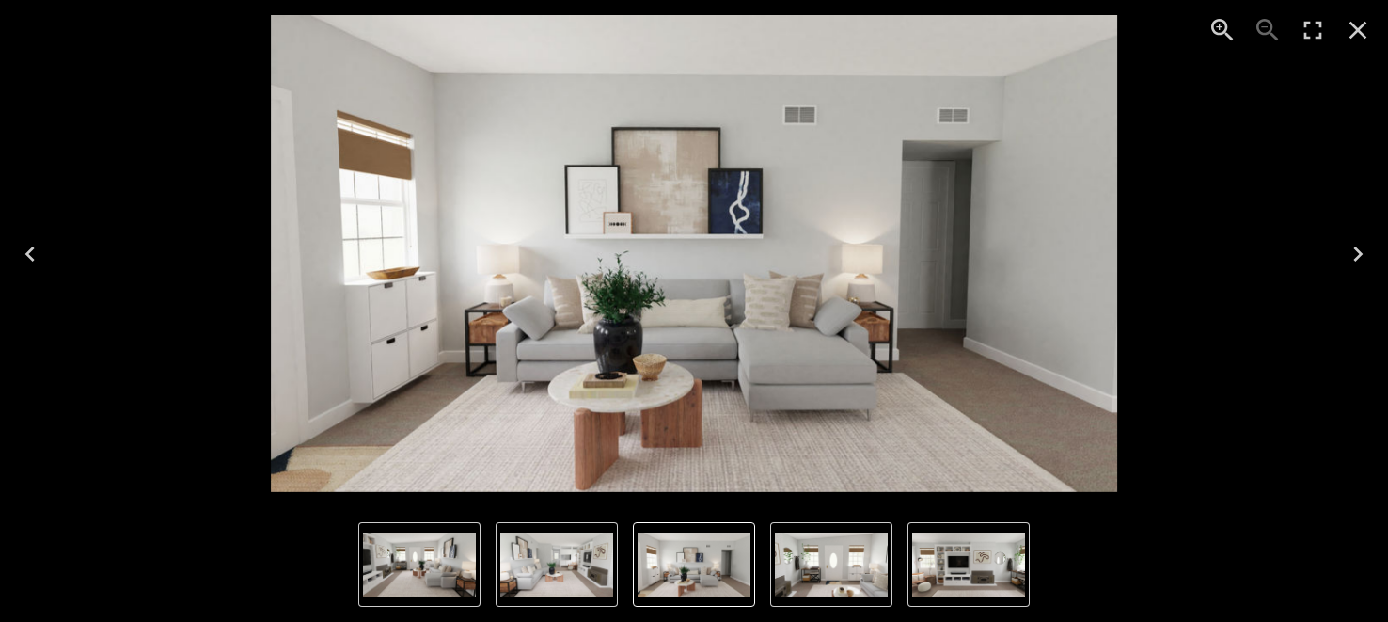
click at [1356, 247] on icon "Next" at bounding box center [1358, 253] width 9 height 15
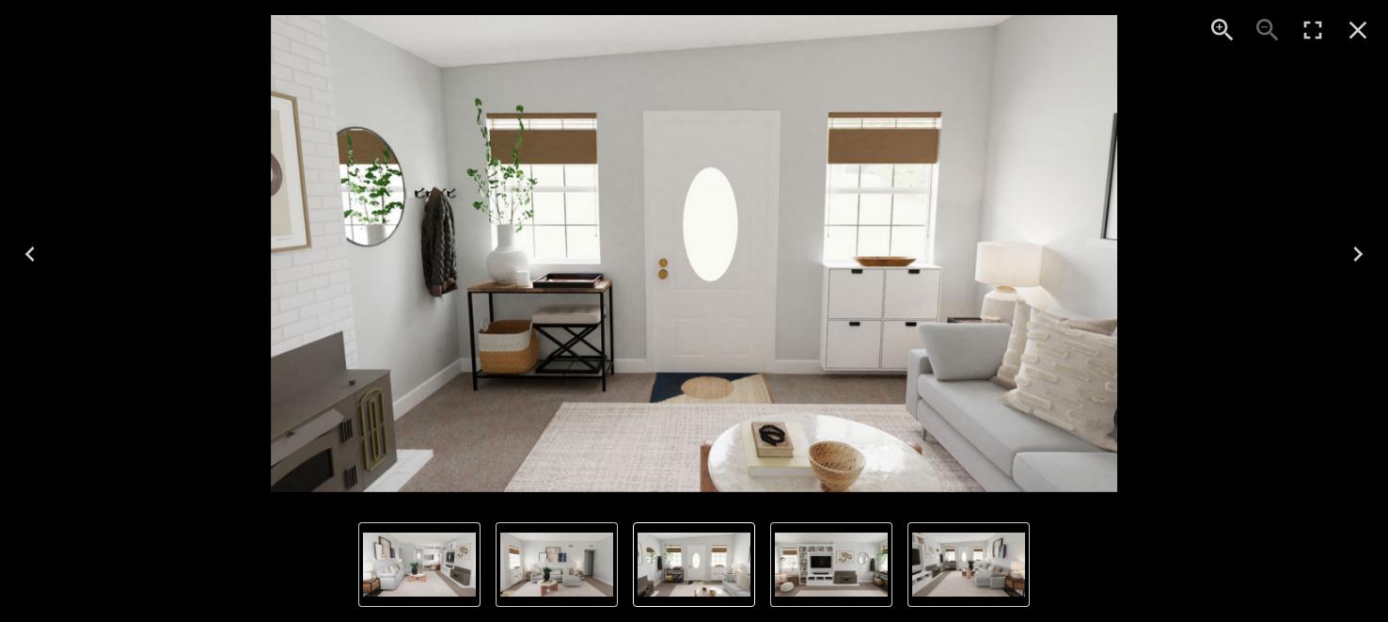
click at [1356, 247] on icon "Next" at bounding box center [1358, 253] width 9 height 15
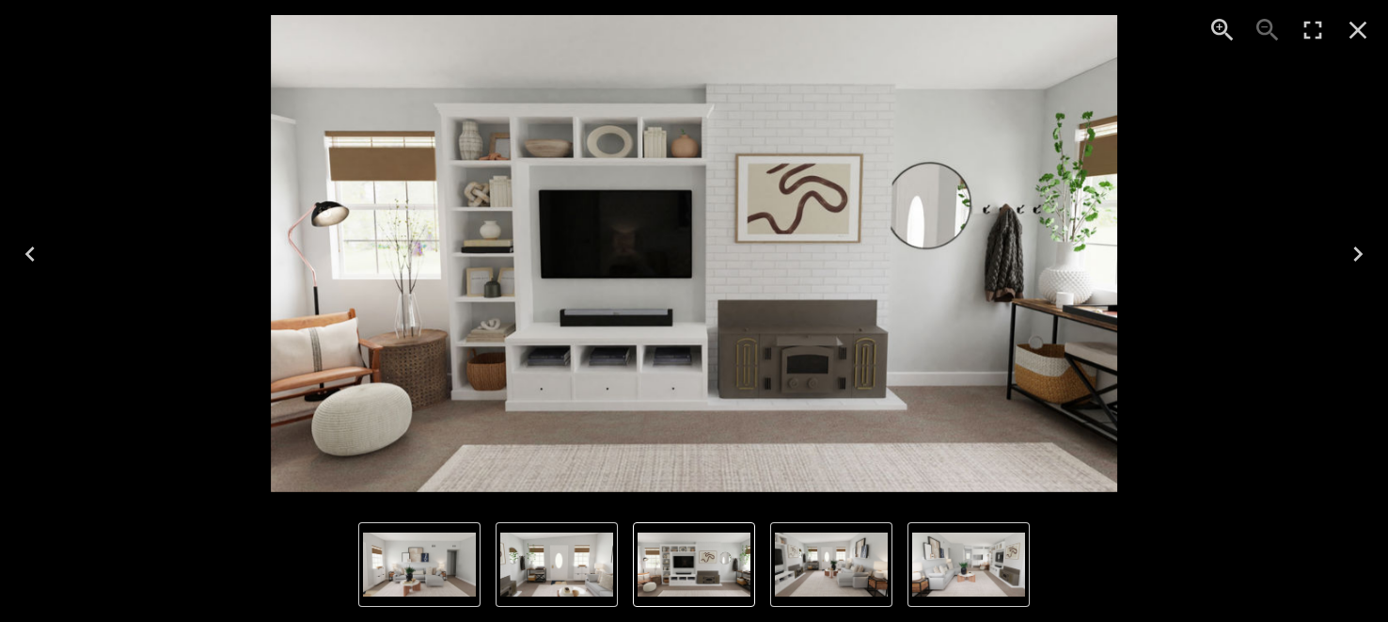
click at [1356, 247] on icon "Next" at bounding box center [1358, 253] width 9 height 15
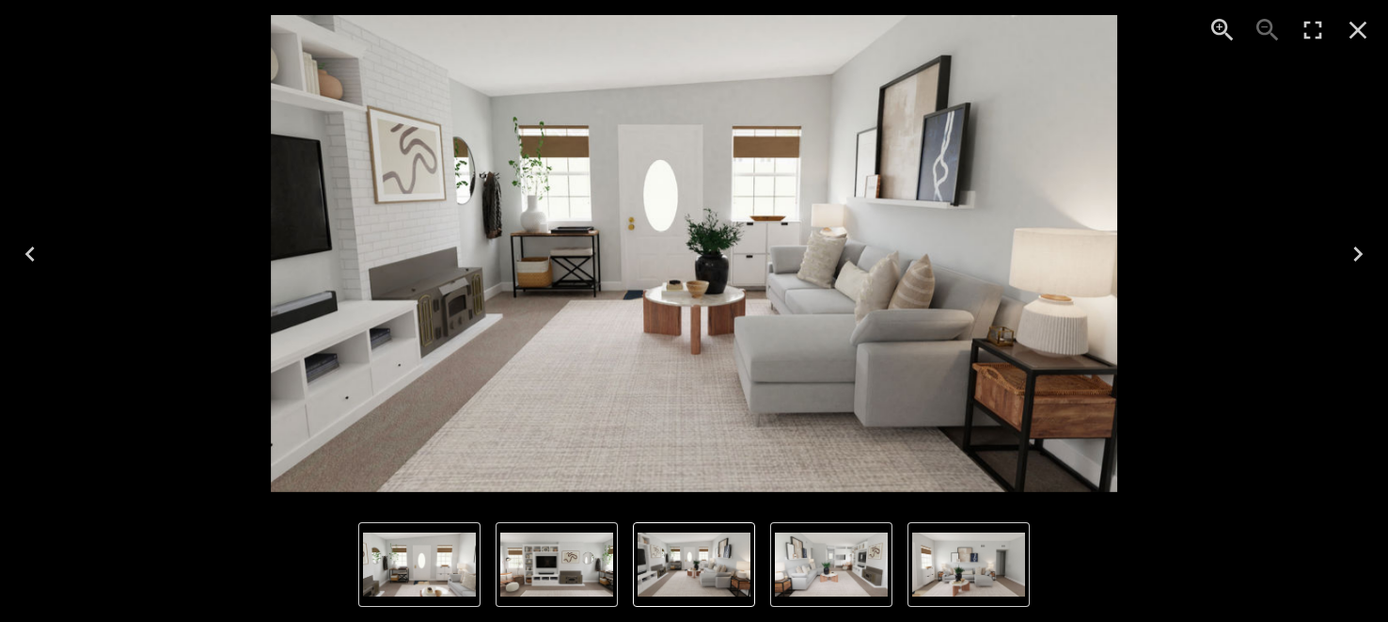
click at [1356, 247] on icon "Next" at bounding box center [1358, 253] width 9 height 15
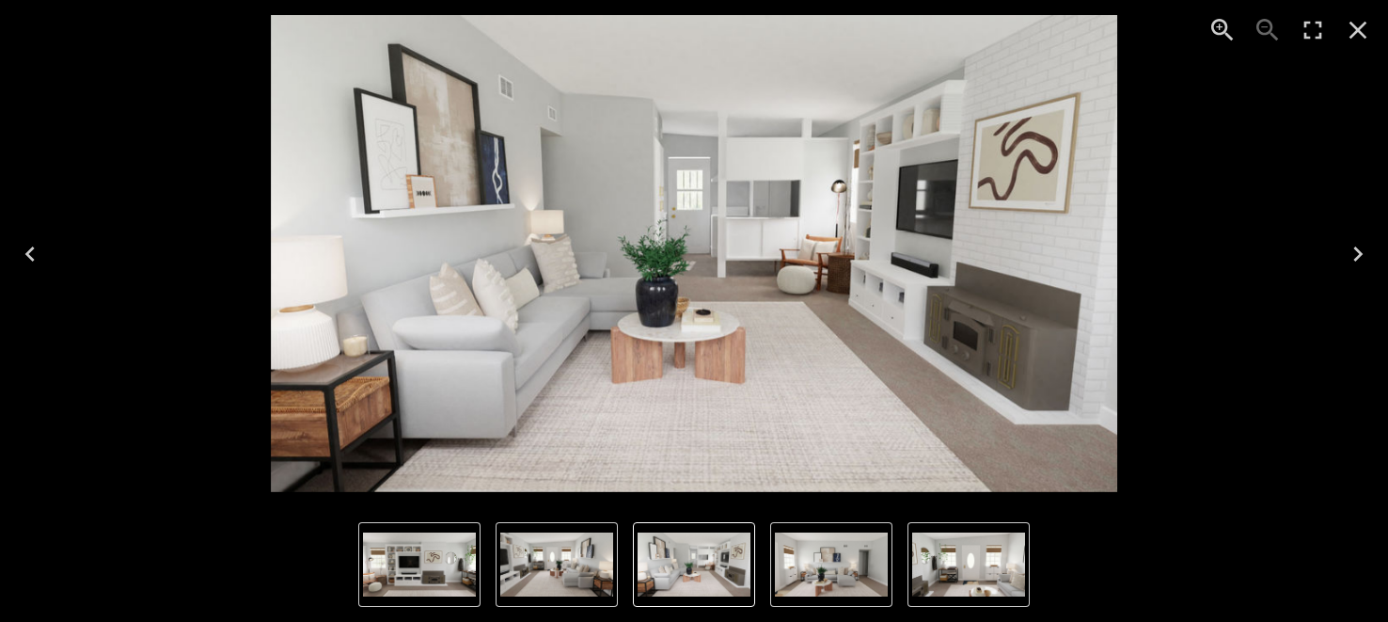
click at [1356, 247] on icon "Next" at bounding box center [1358, 253] width 9 height 15
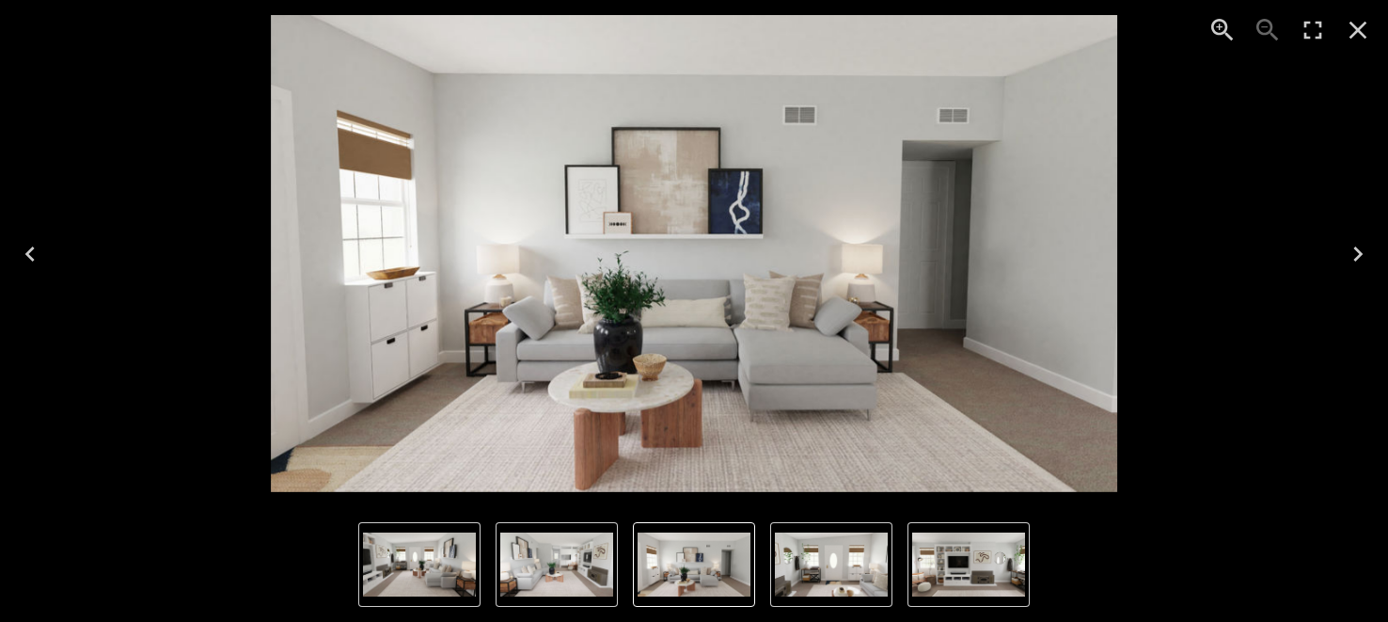
click at [1356, 247] on icon "Next" at bounding box center [1358, 253] width 9 height 15
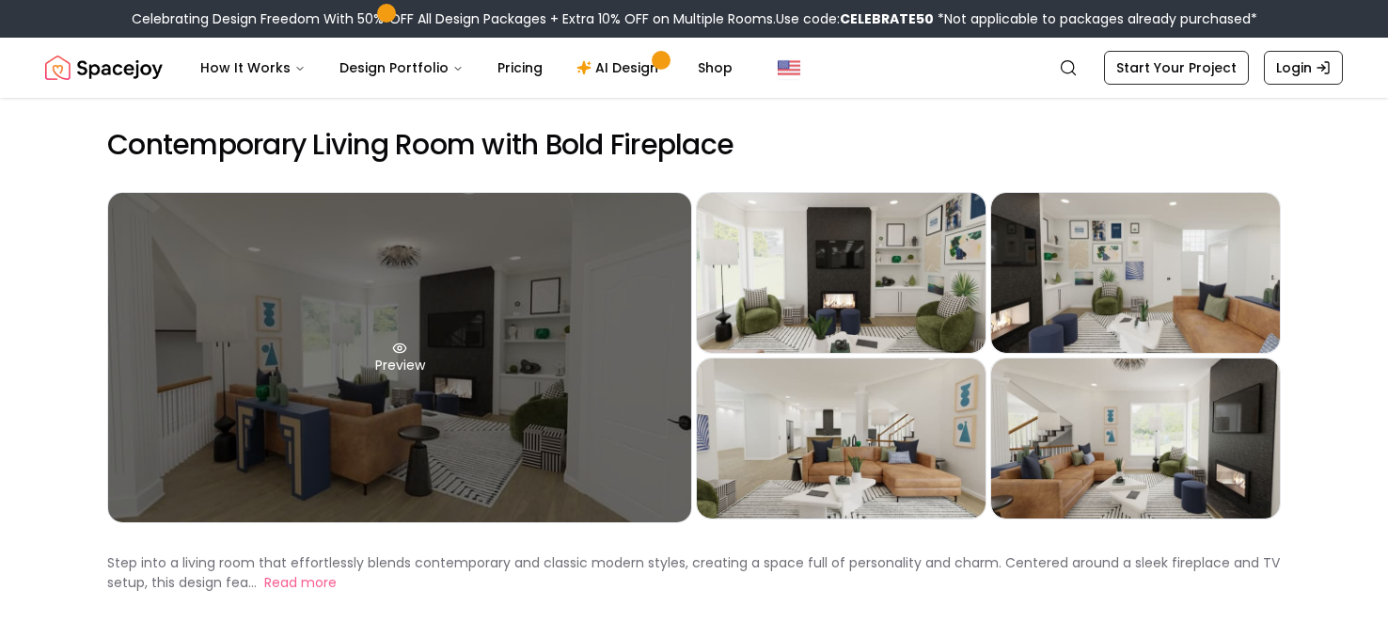
click at [528, 335] on div "Preview" at bounding box center [399, 357] width 583 height 329
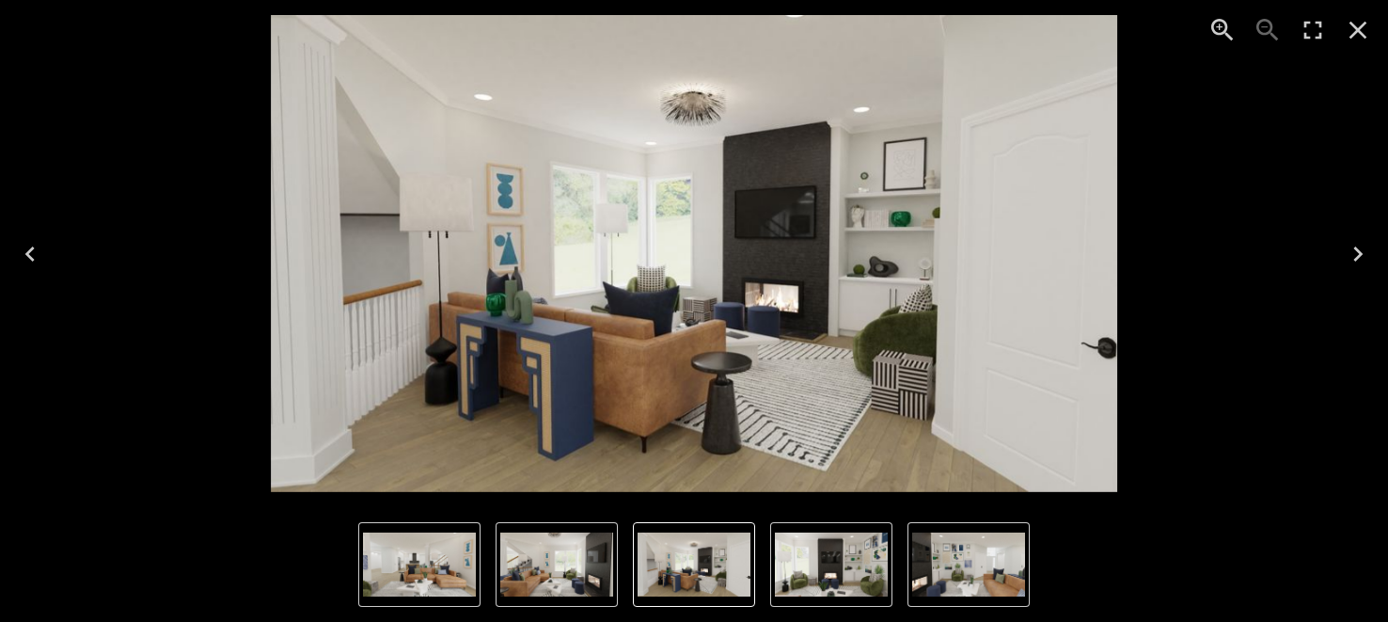
click at [1359, 248] on icon "Next" at bounding box center [1358, 254] width 30 height 30
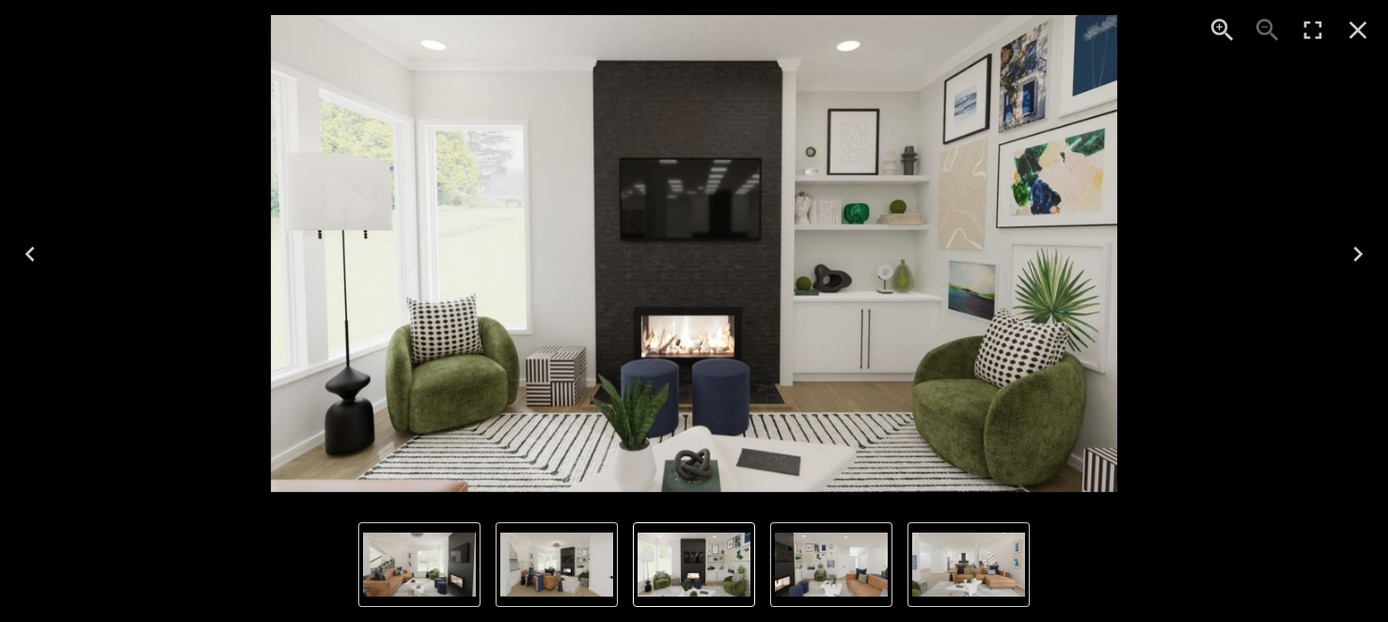
click at [1357, 248] on icon "Next" at bounding box center [1358, 253] width 9 height 15
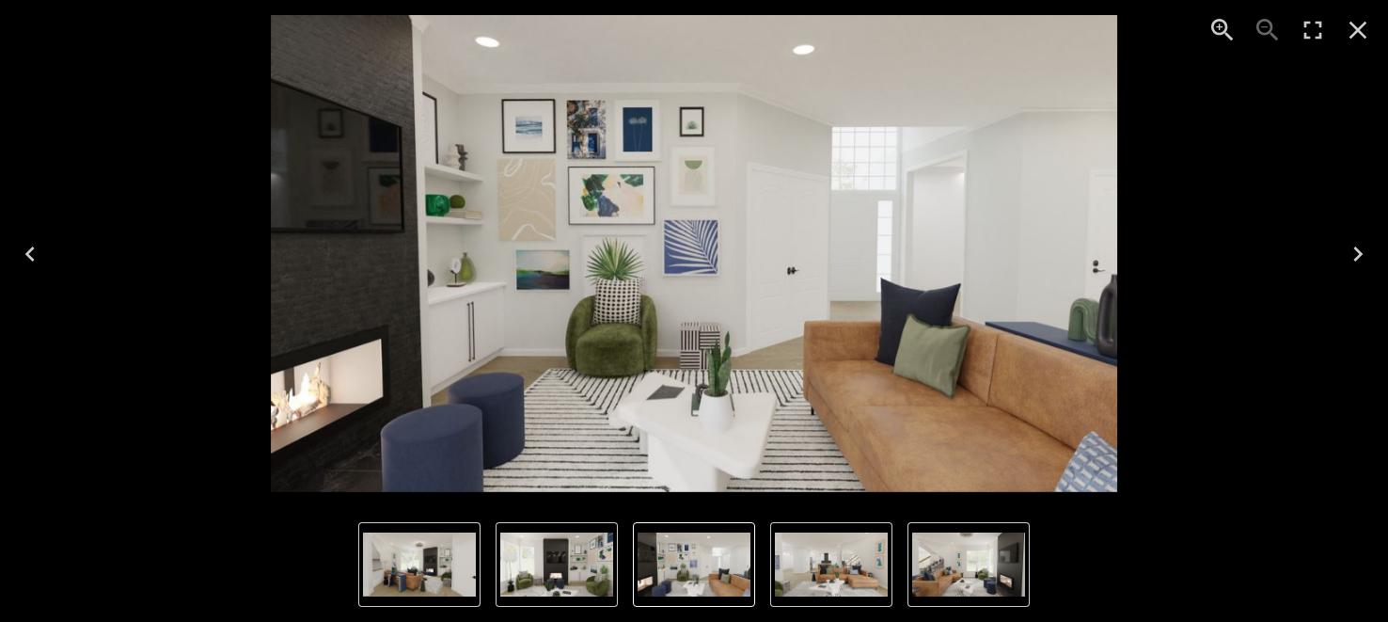
click at [1357, 248] on icon "Next" at bounding box center [1358, 253] width 9 height 15
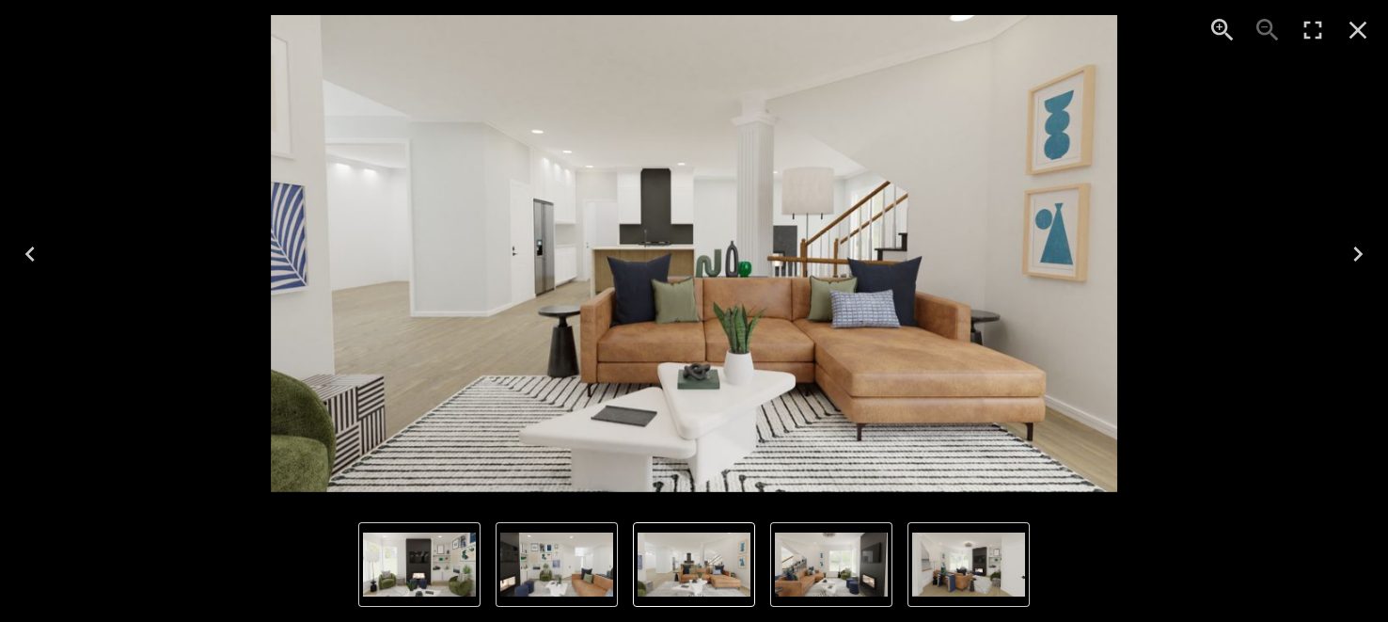
click at [1357, 248] on icon "Next" at bounding box center [1358, 253] width 9 height 15
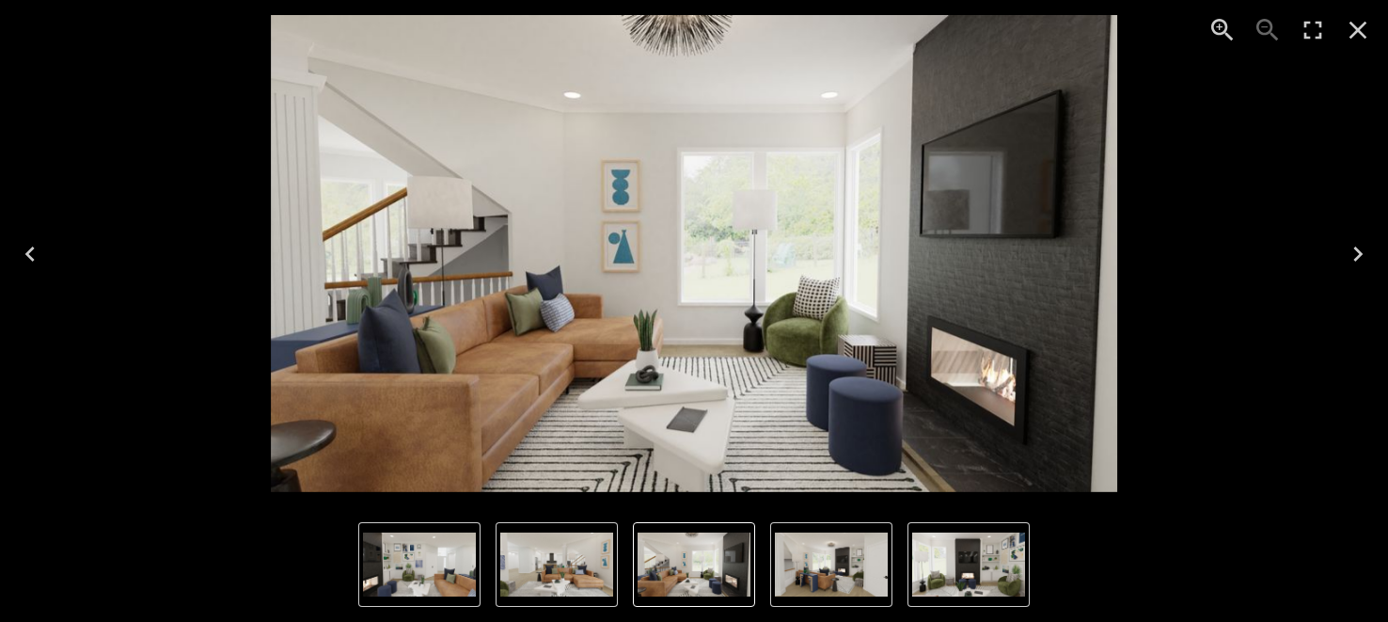
click at [1357, 248] on icon "Next" at bounding box center [1358, 253] width 9 height 15
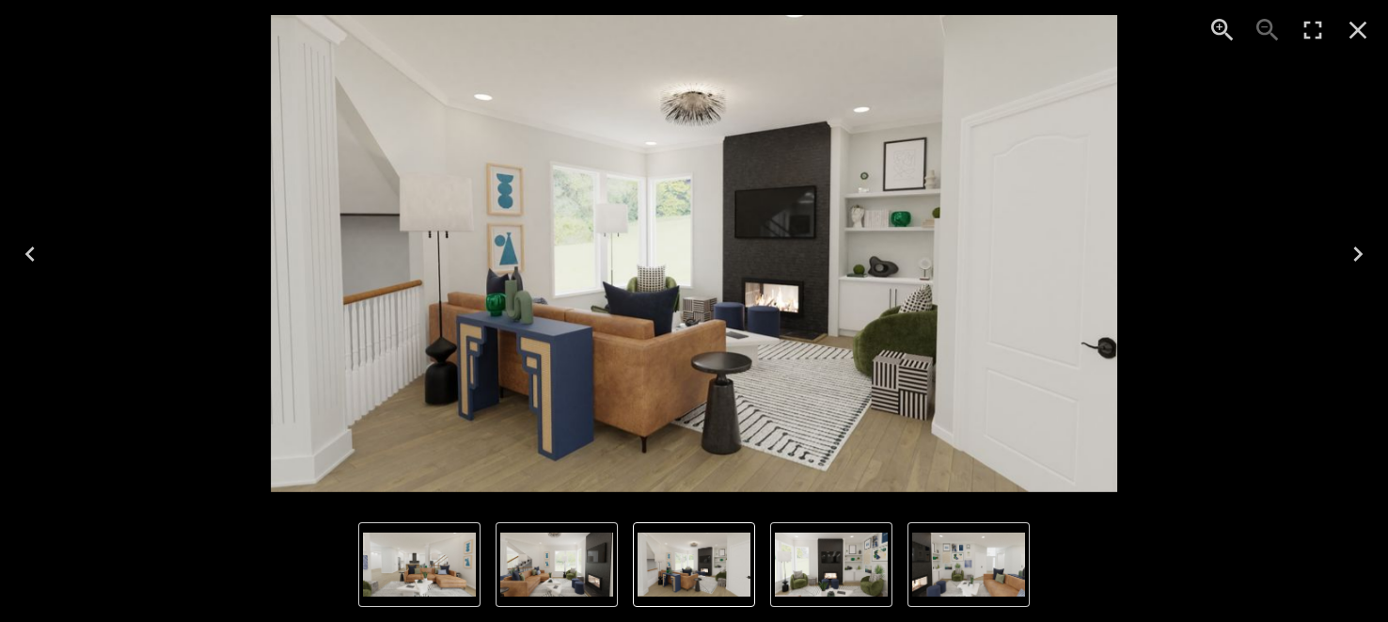
click at [1357, 248] on icon "Next" at bounding box center [1358, 253] width 9 height 15
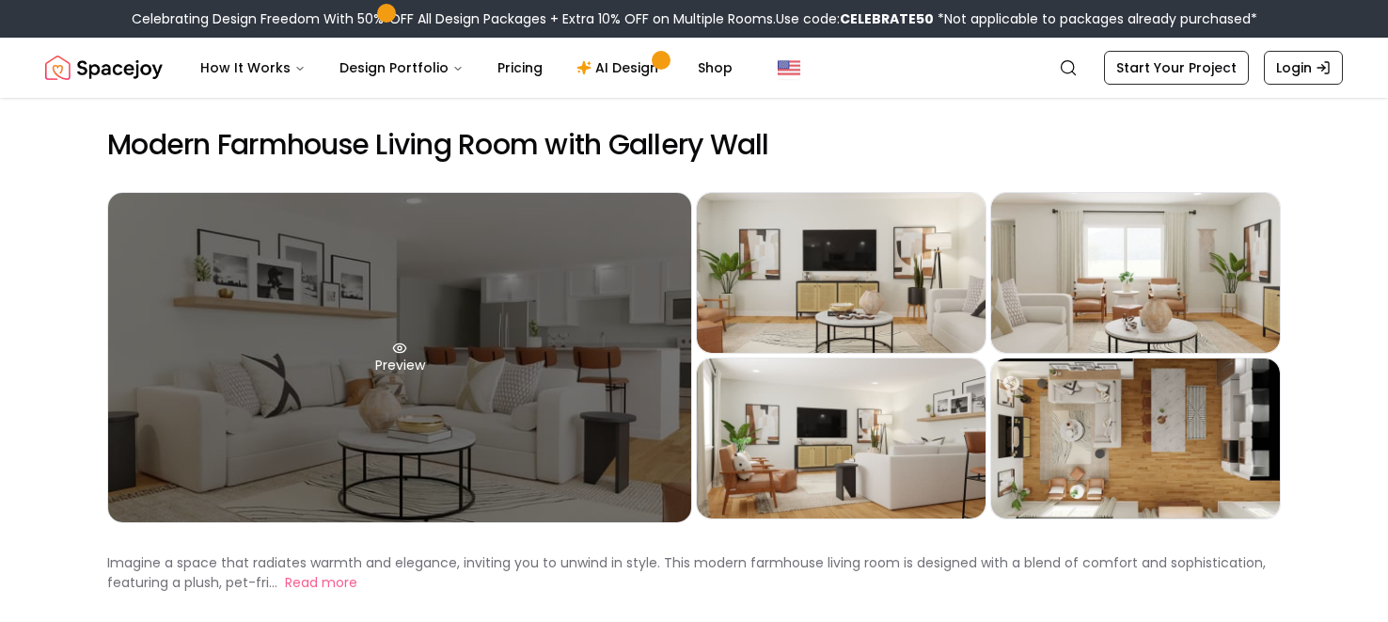
click at [510, 329] on div "Preview" at bounding box center [399, 357] width 583 height 329
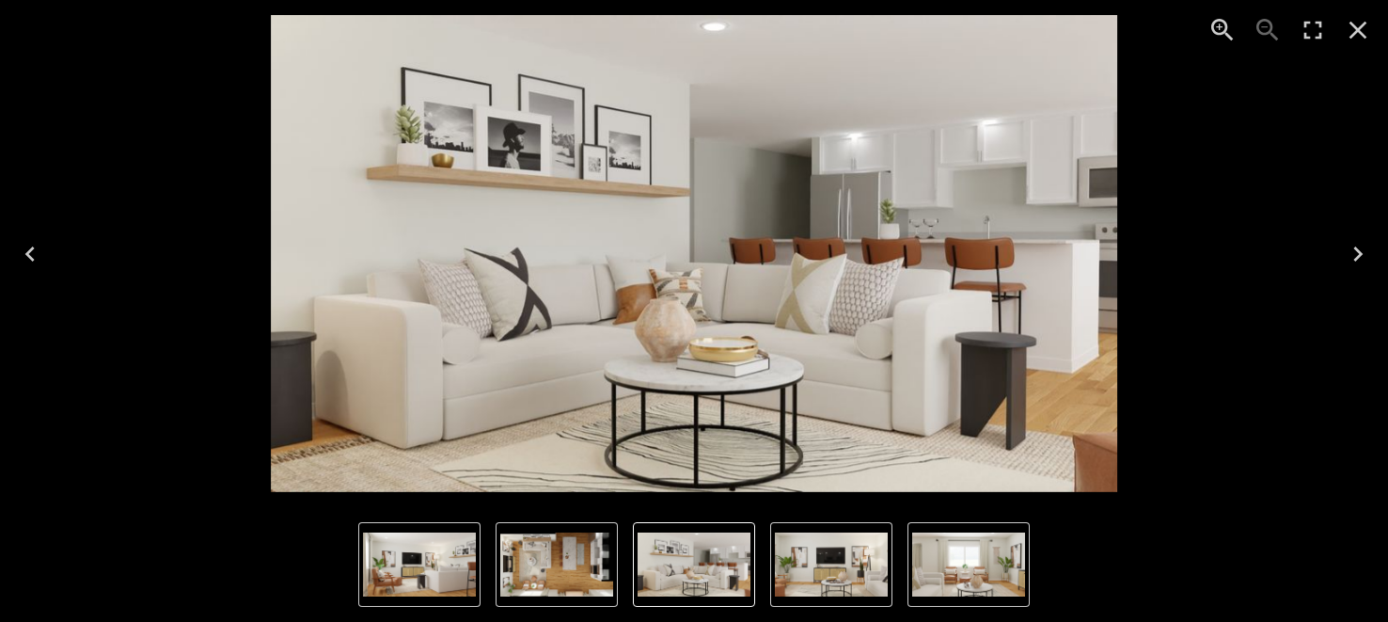
click at [1353, 246] on icon "Next" at bounding box center [1358, 254] width 30 height 30
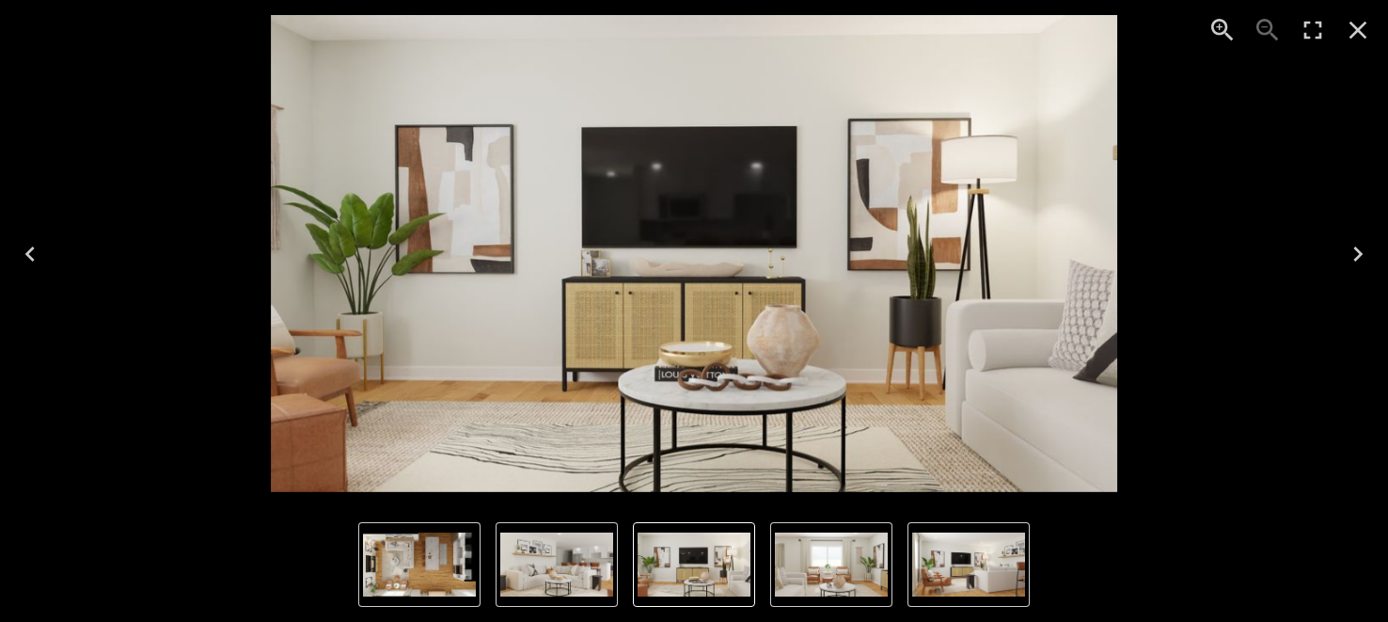
click at [1353, 246] on icon "Next" at bounding box center [1358, 254] width 30 height 30
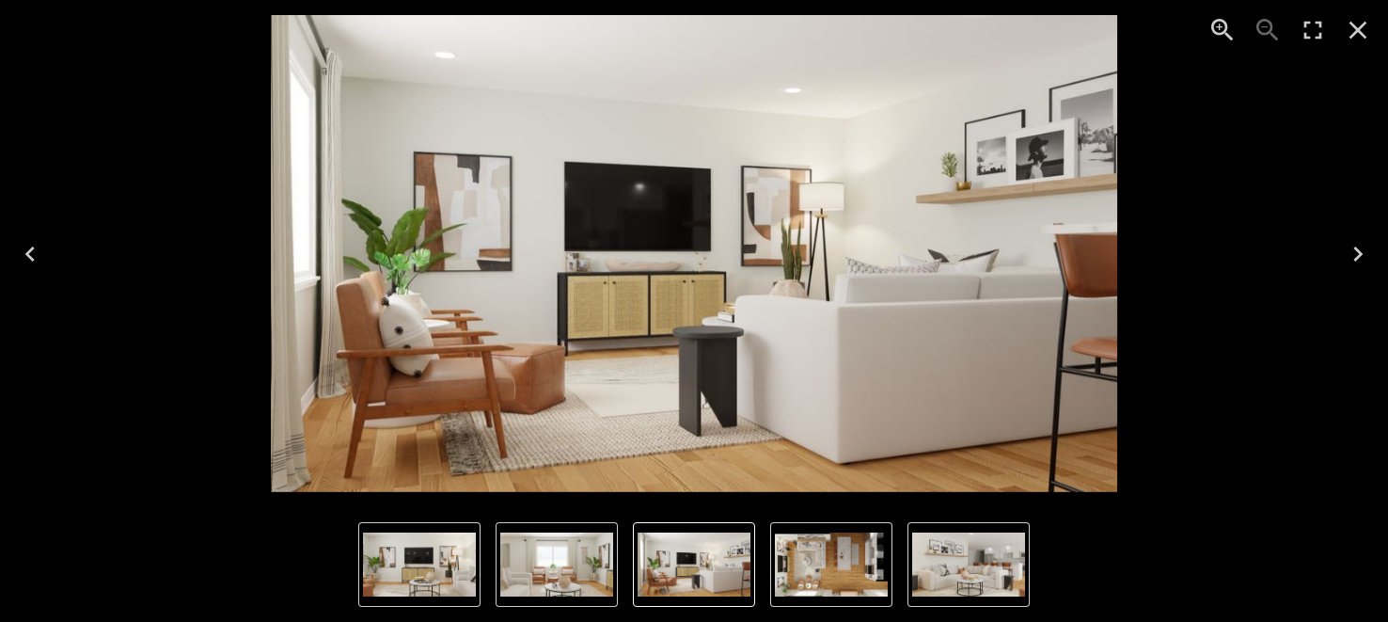
click at [1356, 253] on icon "Next" at bounding box center [1358, 254] width 30 height 30
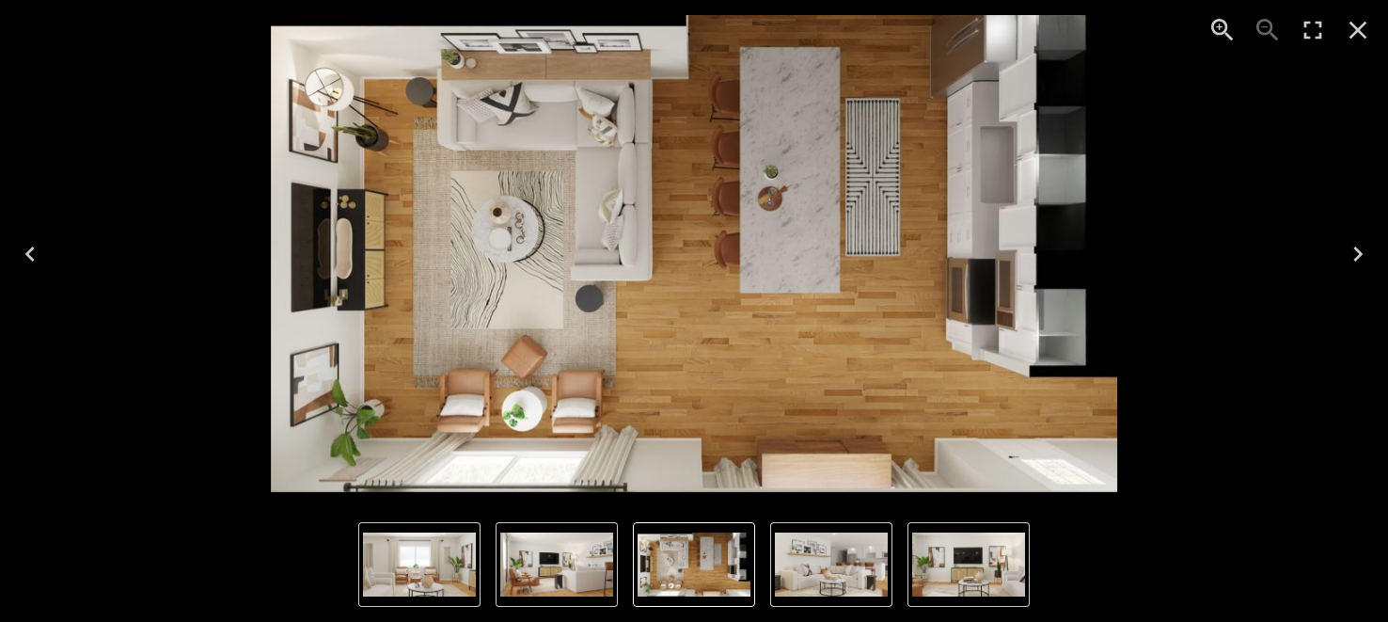
click at [1357, 245] on icon "Next" at bounding box center [1358, 254] width 30 height 30
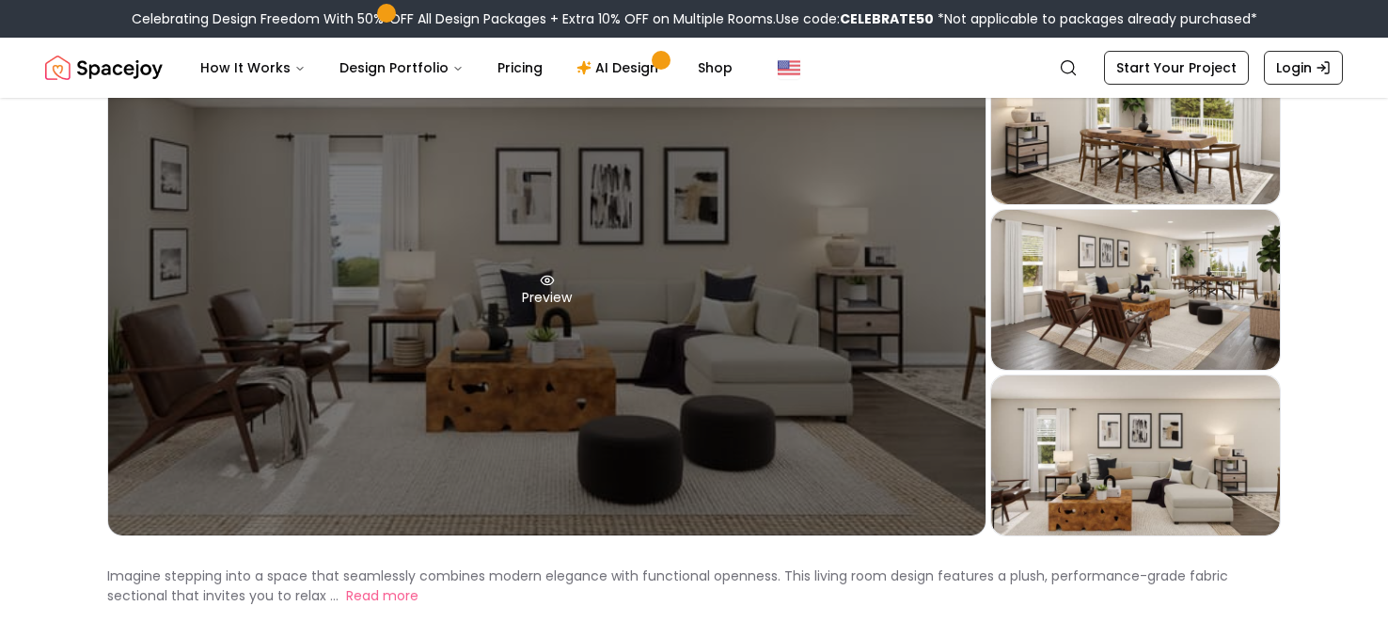
scroll to position [150, 0]
click at [659, 319] on div "Preview" at bounding box center [547, 288] width 878 height 491
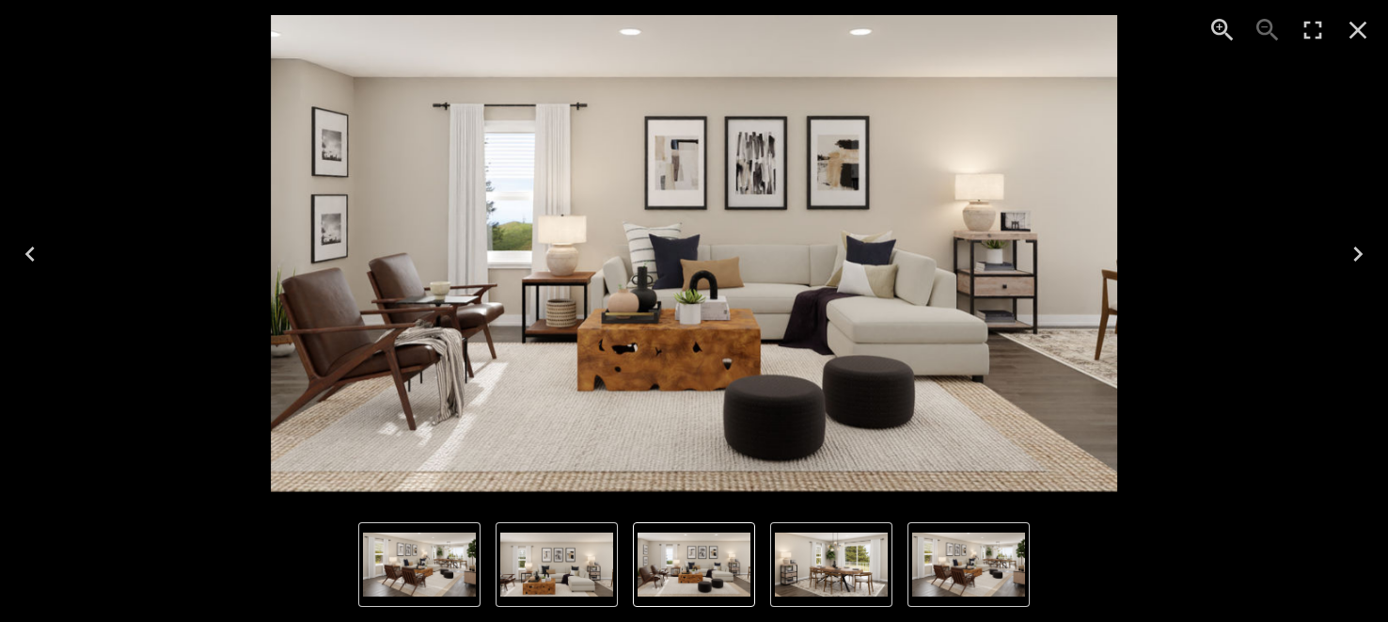
click at [1354, 254] on icon "Next" at bounding box center [1358, 254] width 30 height 30
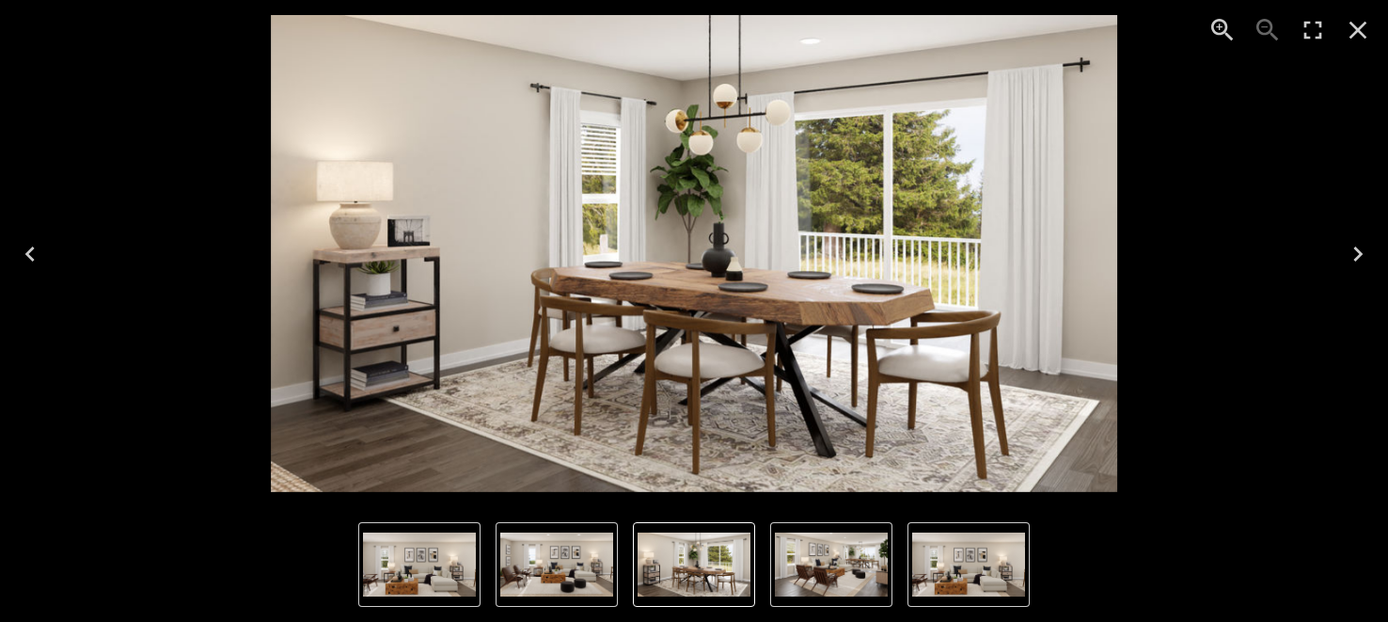
click at [1354, 254] on icon "Next" at bounding box center [1358, 254] width 30 height 30
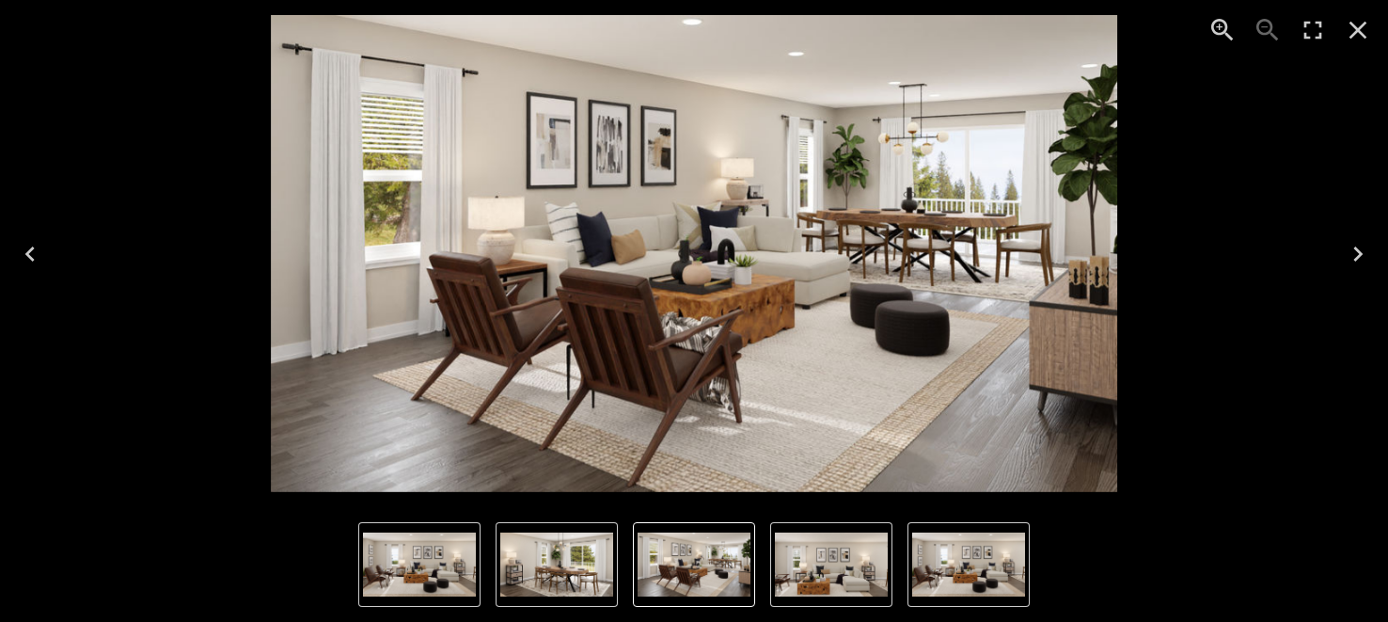
click at [1354, 254] on icon "Next" at bounding box center [1358, 254] width 30 height 30
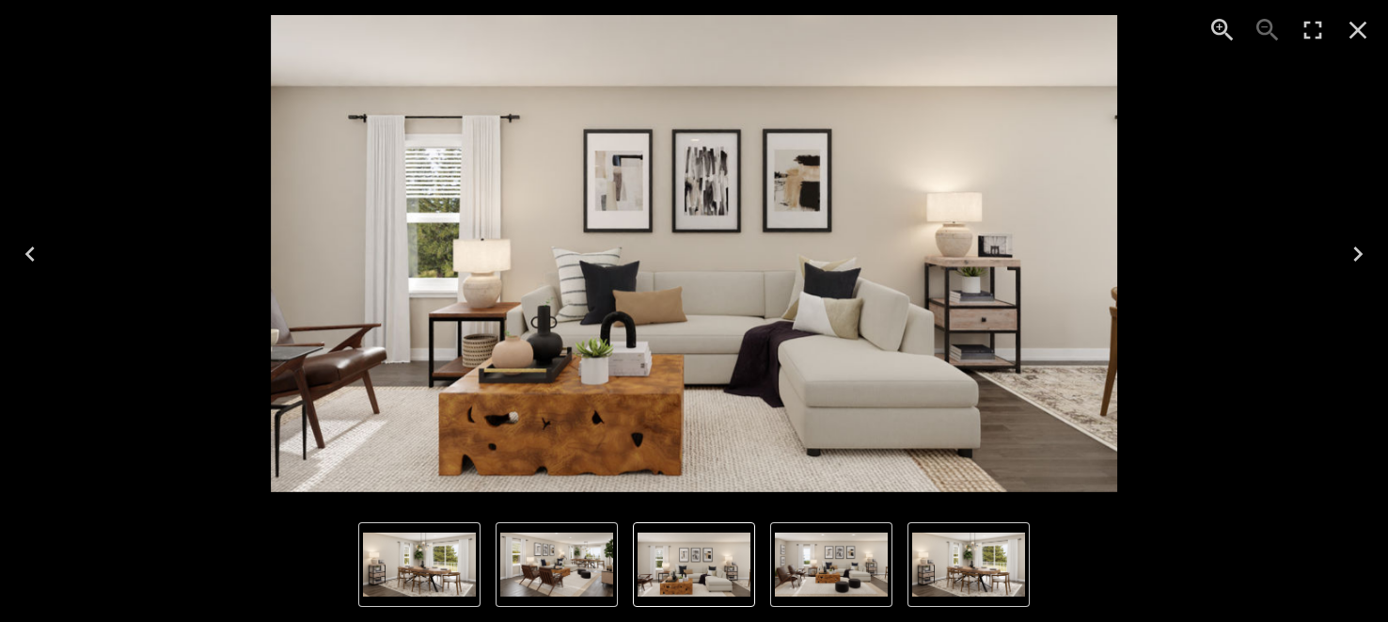
click at [1354, 254] on icon "Next" at bounding box center [1358, 254] width 30 height 30
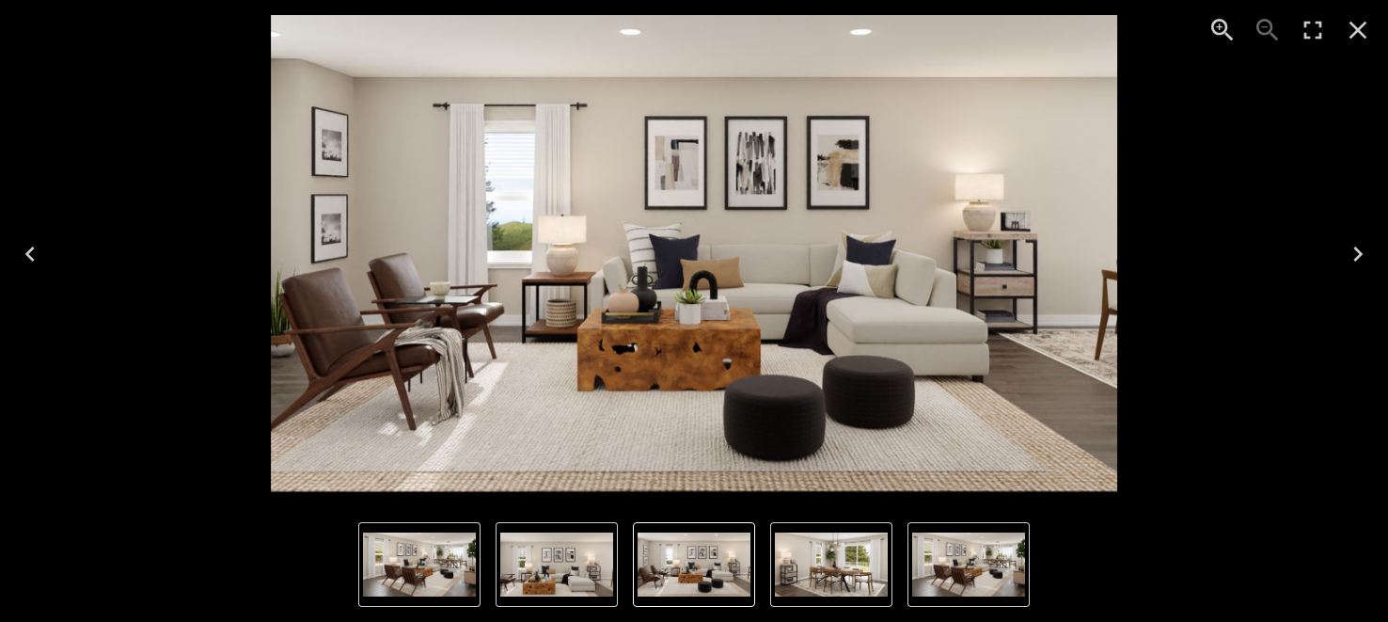
click at [1354, 254] on icon "Next" at bounding box center [1358, 254] width 30 height 30
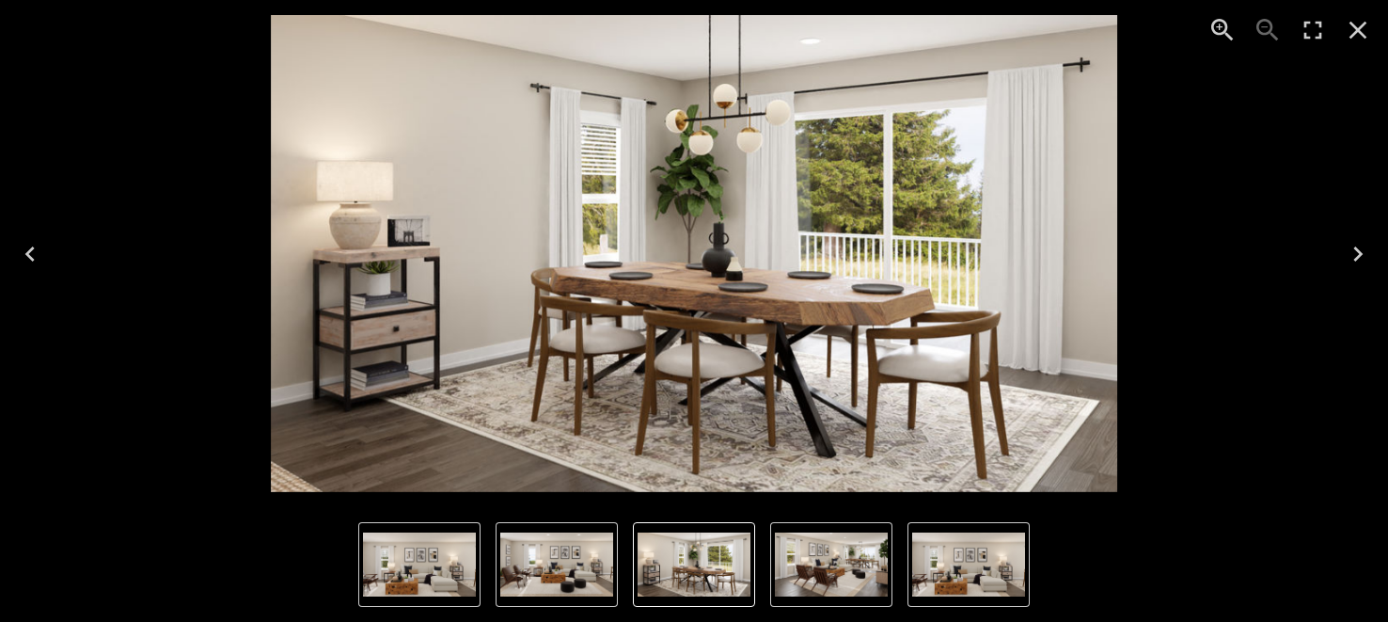
click at [1354, 254] on icon "Next" at bounding box center [1358, 254] width 30 height 30
